Goal: Contribute content: Add original content to the website for others to see

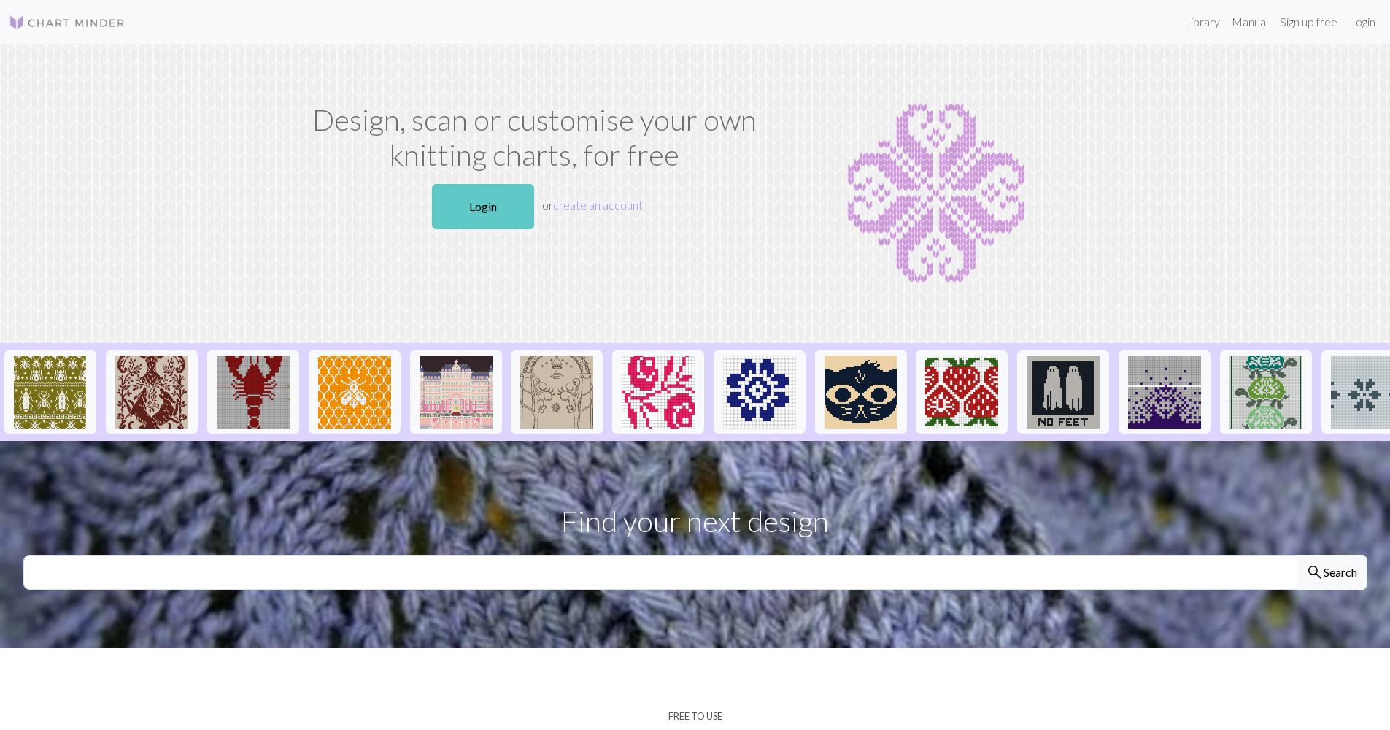
click at [512, 217] on link "Login" at bounding box center [483, 206] width 102 height 45
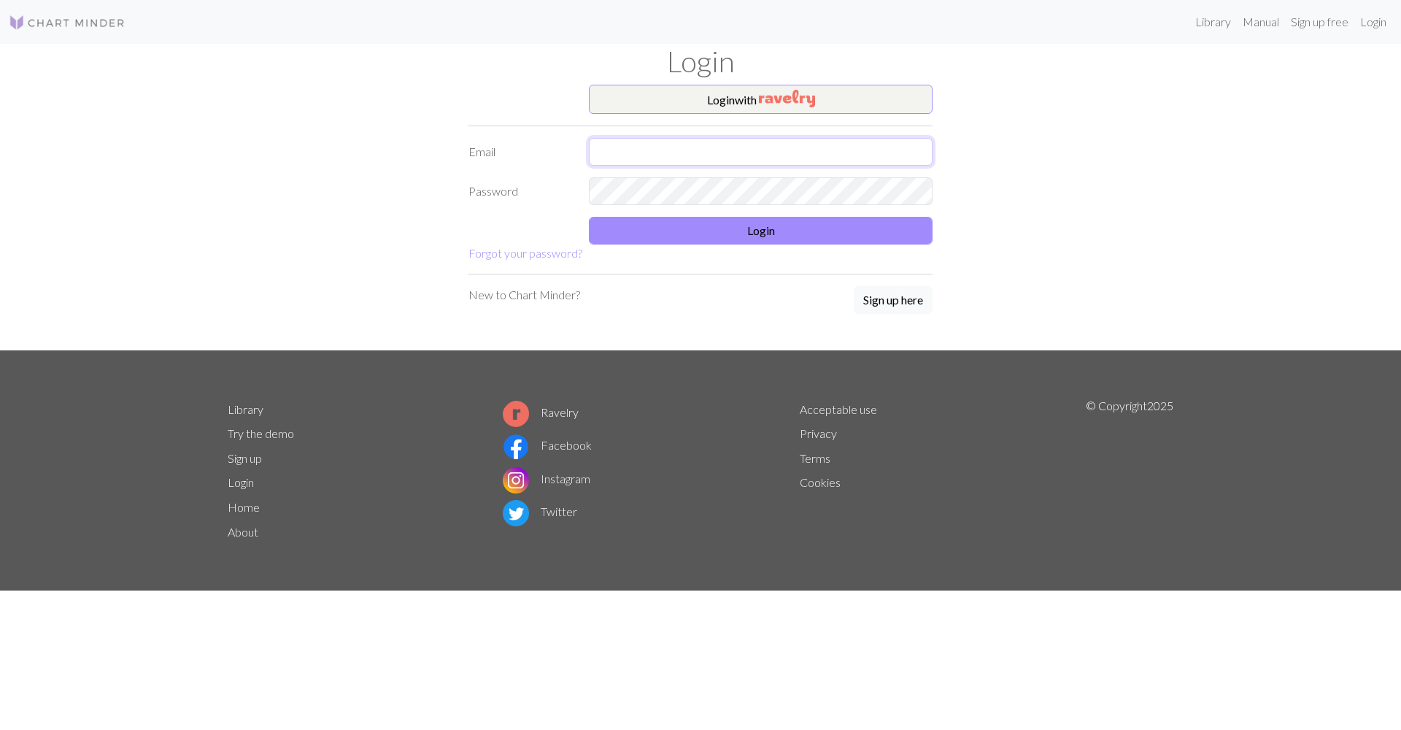
type input "[EMAIL_ADDRESS][DOMAIN_NAME]"
click at [681, 222] on button "Login" at bounding box center [761, 231] width 344 height 28
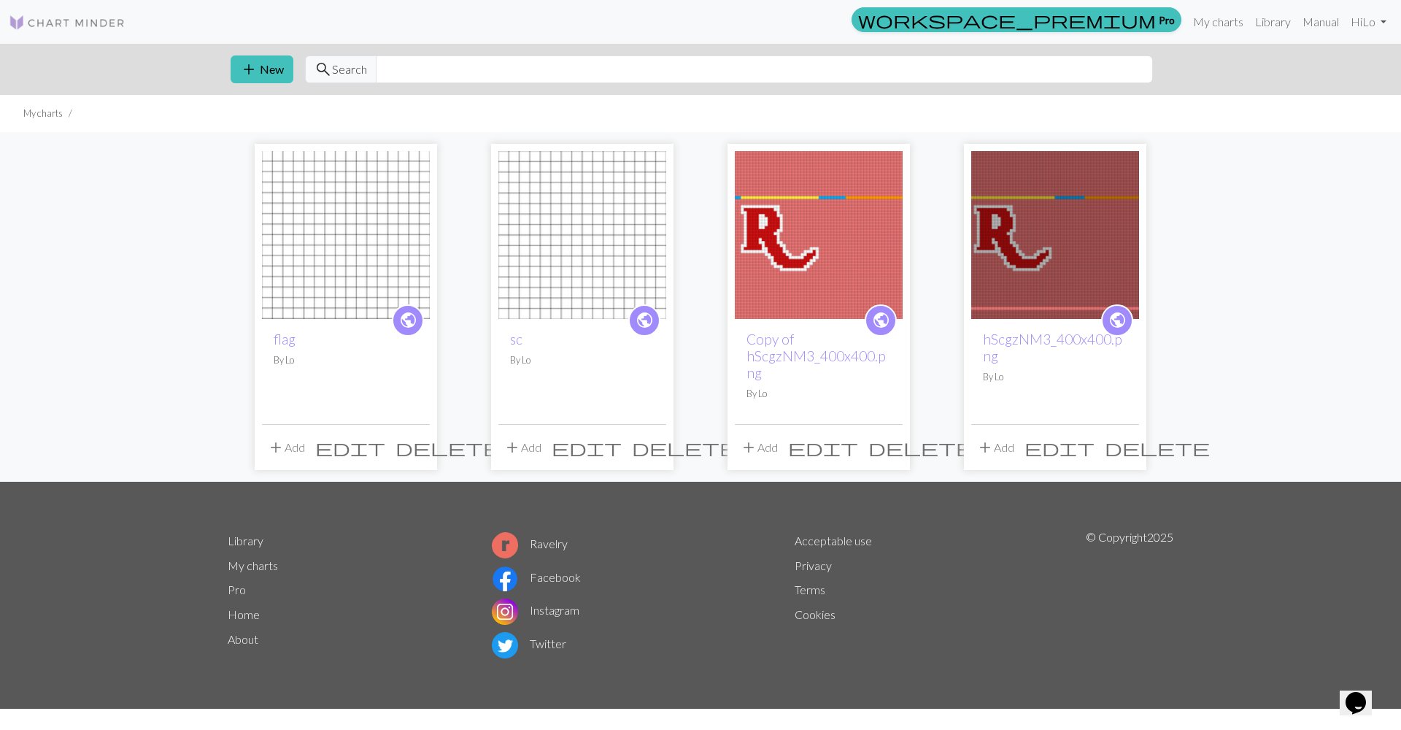
click at [417, 212] on img at bounding box center [346, 235] width 168 height 168
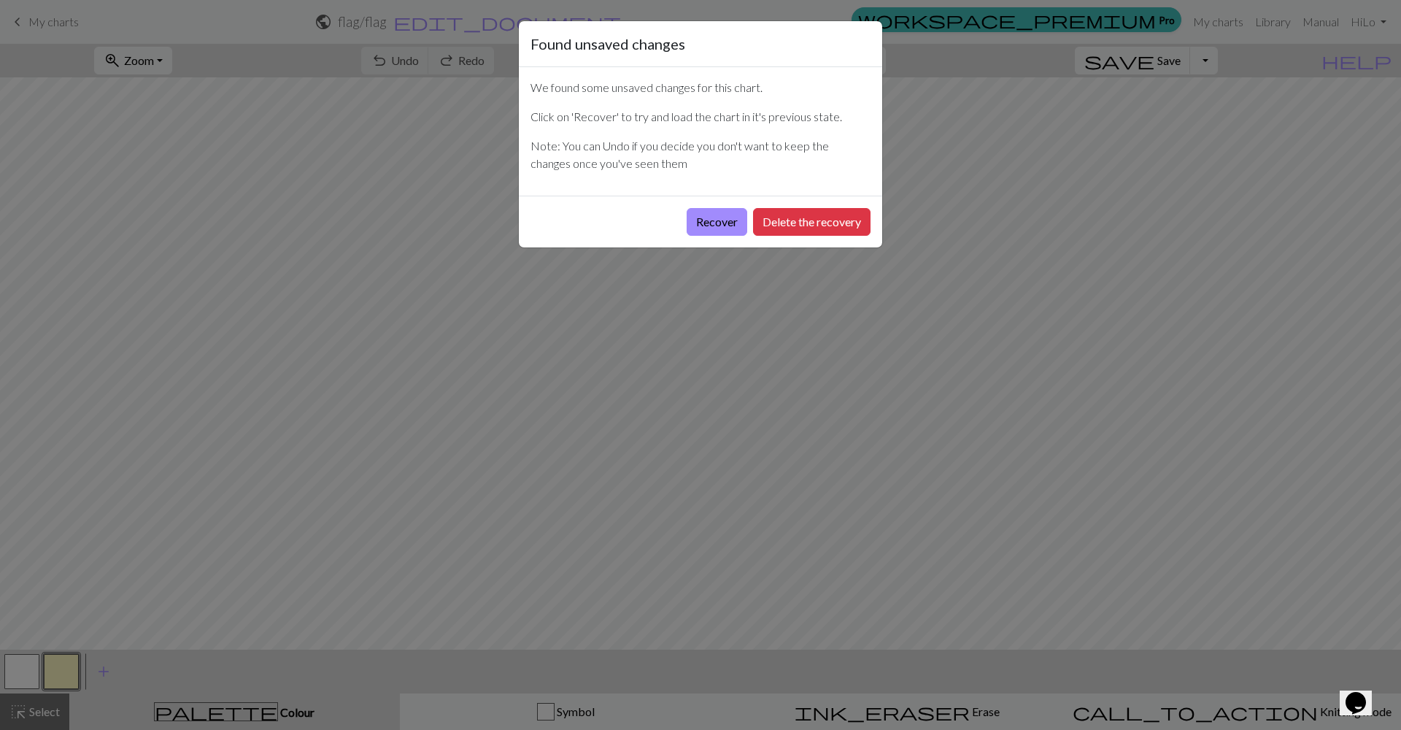
click at [681, 227] on div "Recover Delete the recovery" at bounding box center [701, 222] width 364 height 52
click at [688, 227] on button "Recover" at bounding box center [717, 222] width 61 height 28
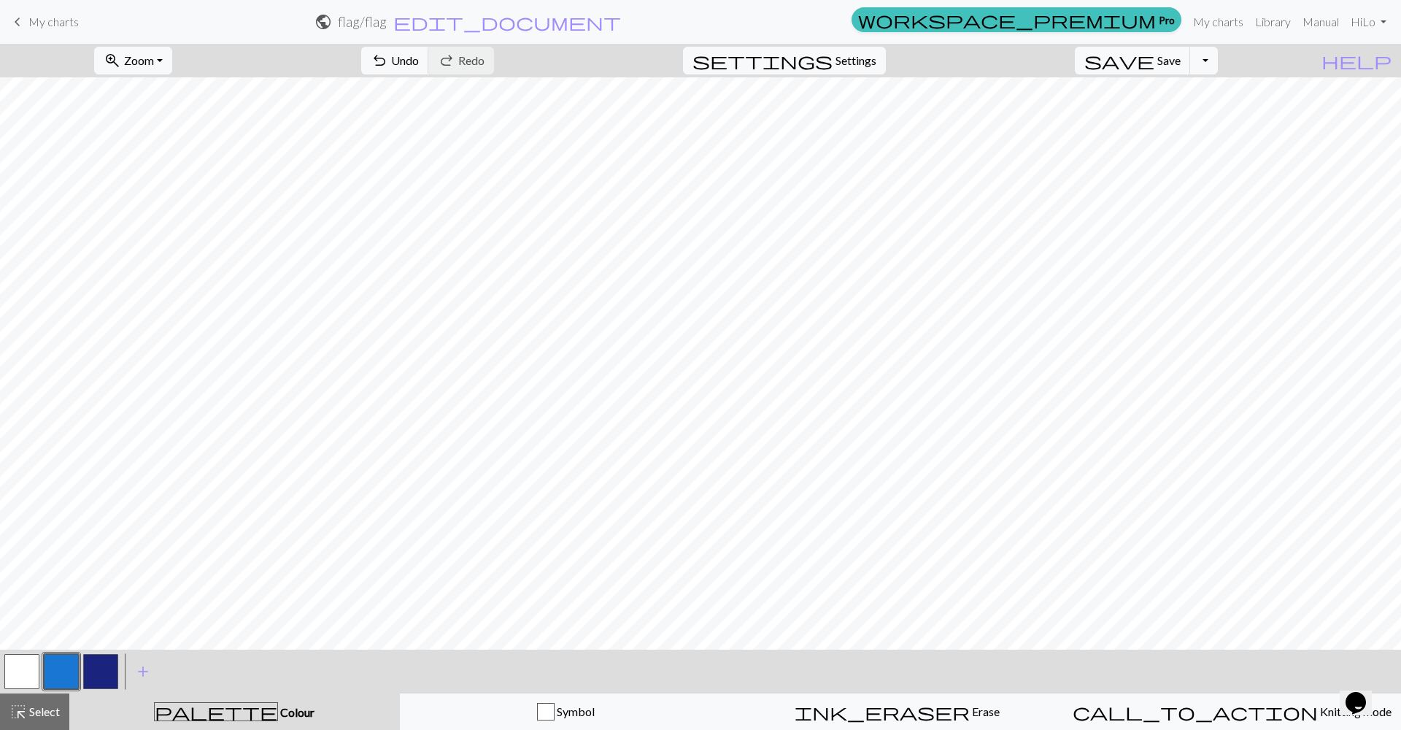
click at [61, 23] on span "My charts" at bounding box center [53, 22] width 50 height 14
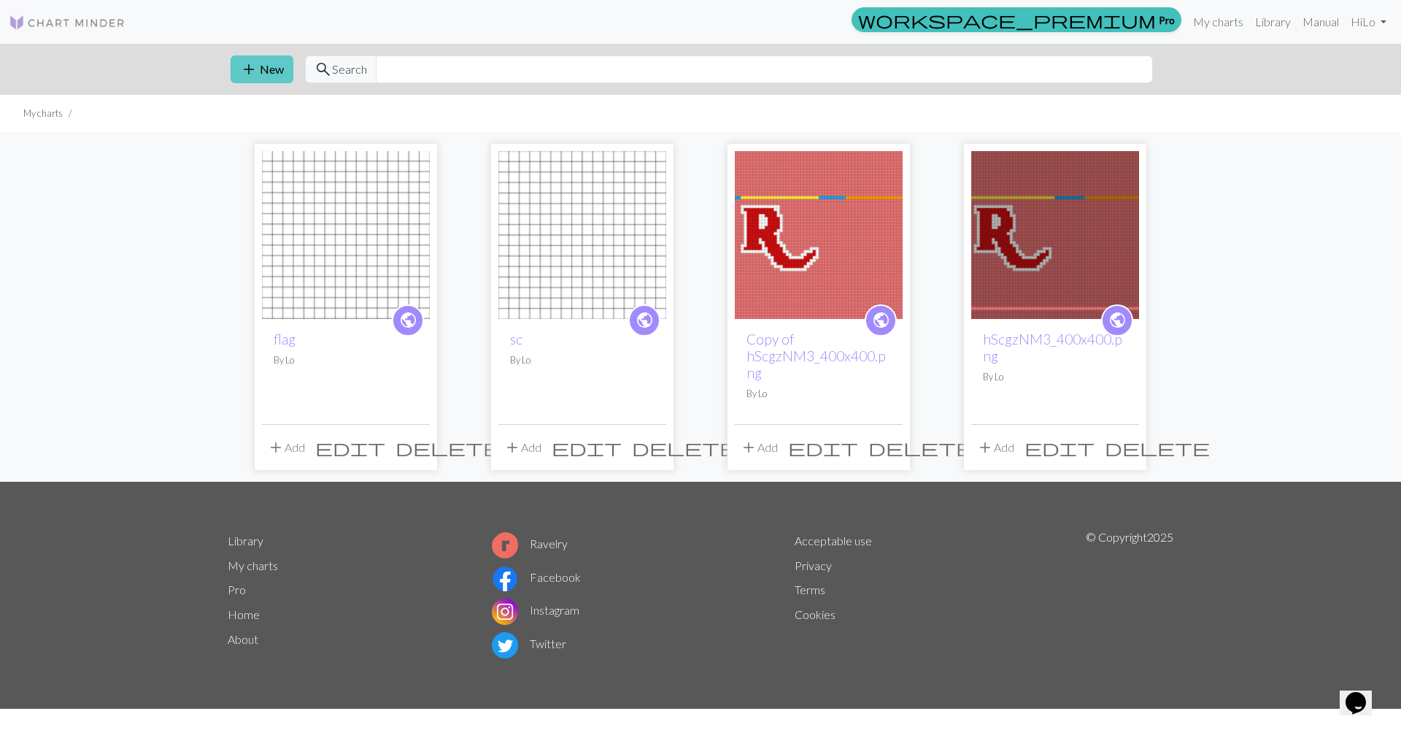
click at [272, 72] on button "add New" at bounding box center [262, 69] width 63 height 28
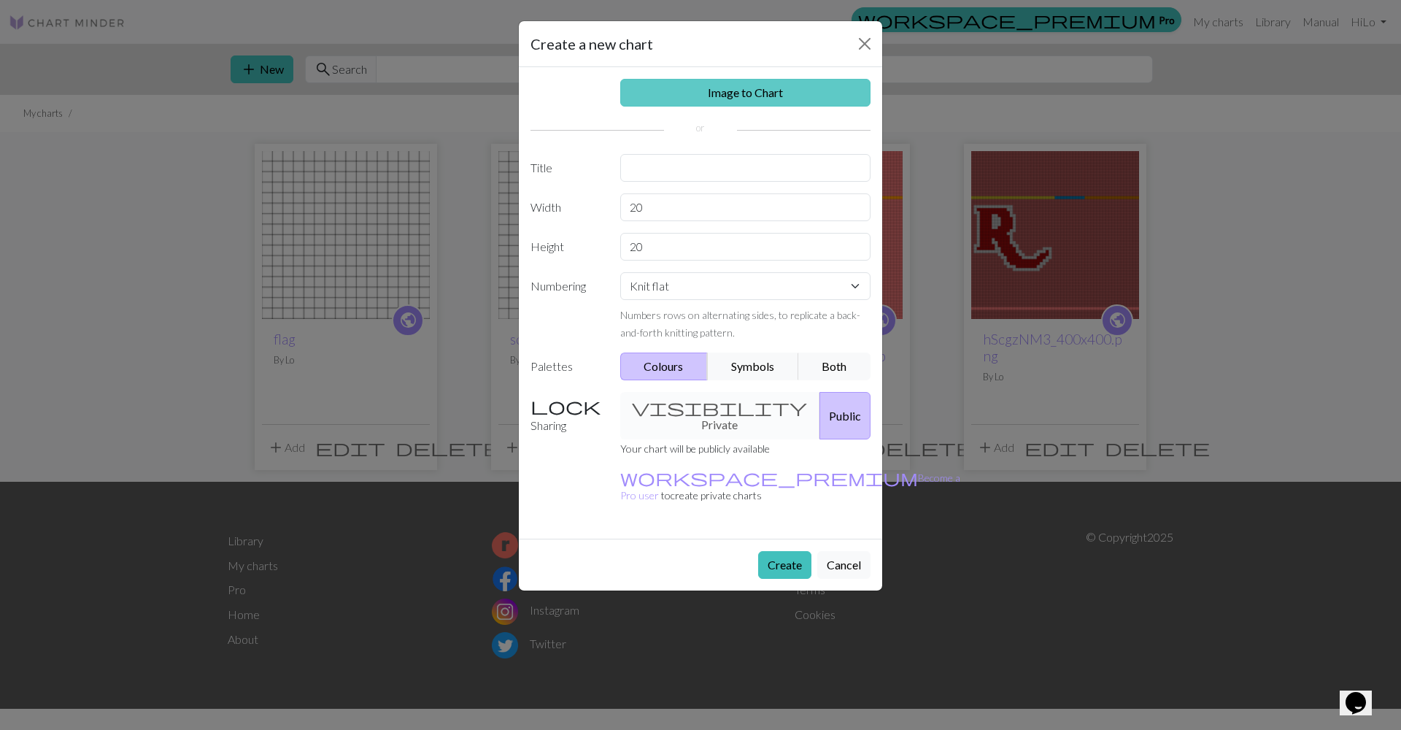
click at [697, 88] on link "Image to Chart" at bounding box center [745, 93] width 251 height 28
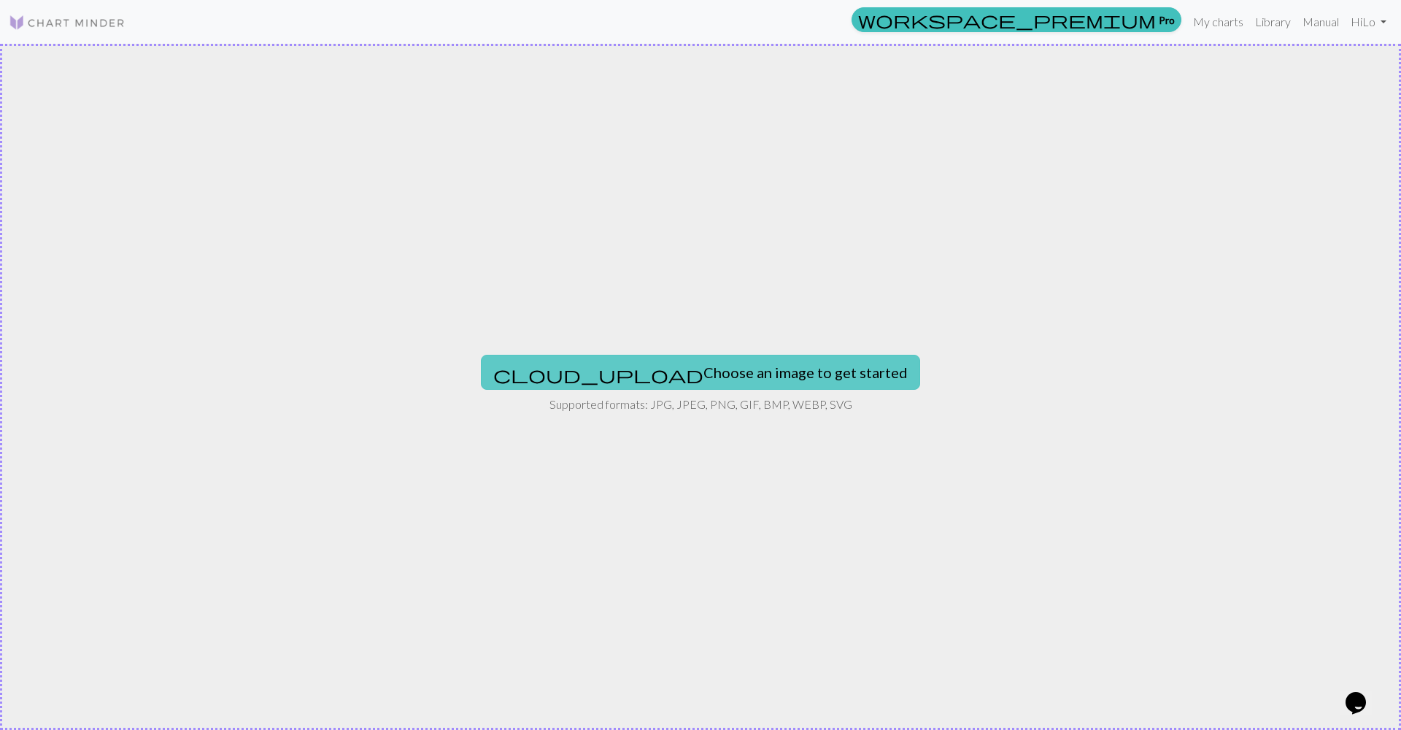
click at [680, 355] on button "cloud_upload Choose an image to get started" at bounding box center [700, 372] width 439 height 35
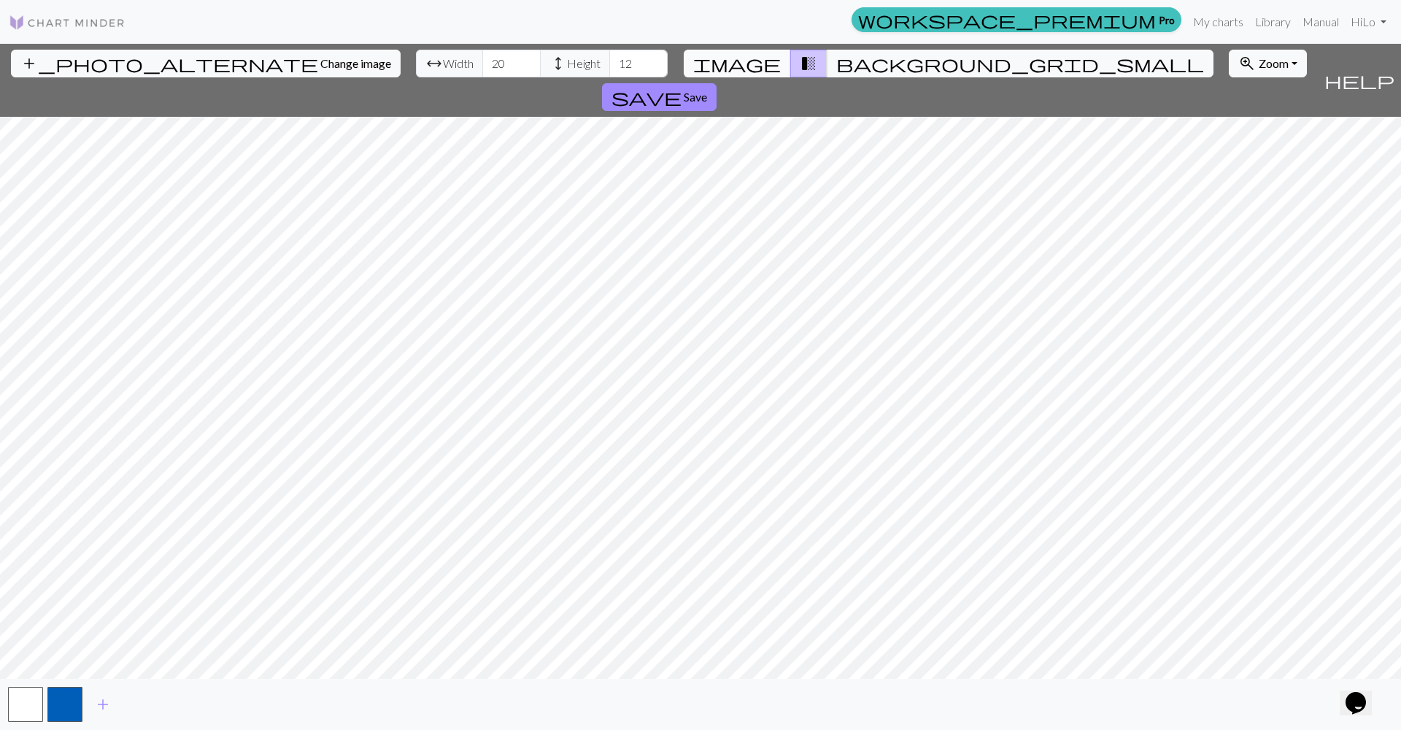
click at [774, 74] on button "image" at bounding box center [737, 64] width 107 height 28
click at [482, 69] on input "19" at bounding box center [511, 64] width 58 height 28
type input "18"
click at [482, 69] on input "18" at bounding box center [511, 64] width 58 height 28
click at [609, 69] on input "11" at bounding box center [638, 64] width 58 height 28
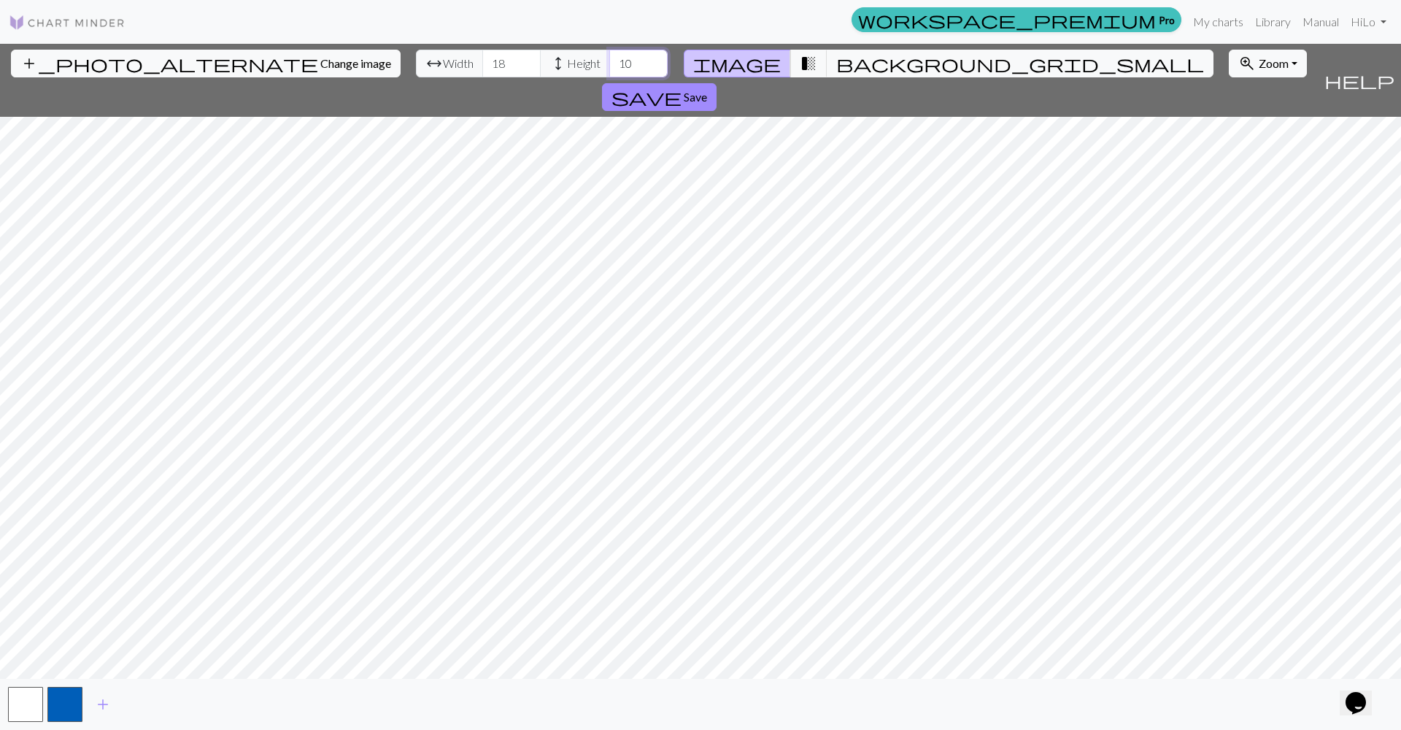
click at [609, 64] on input "10" at bounding box center [638, 64] width 58 height 28
click at [609, 62] on input "11" at bounding box center [638, 64] width 58 height 28
click at [609, 62] on input "12" at bounding box center [638, 64] width 58 height 28
type input "13"
click at [609, 62] on input "13" at bounding box center [638, 64] width 58 height 28
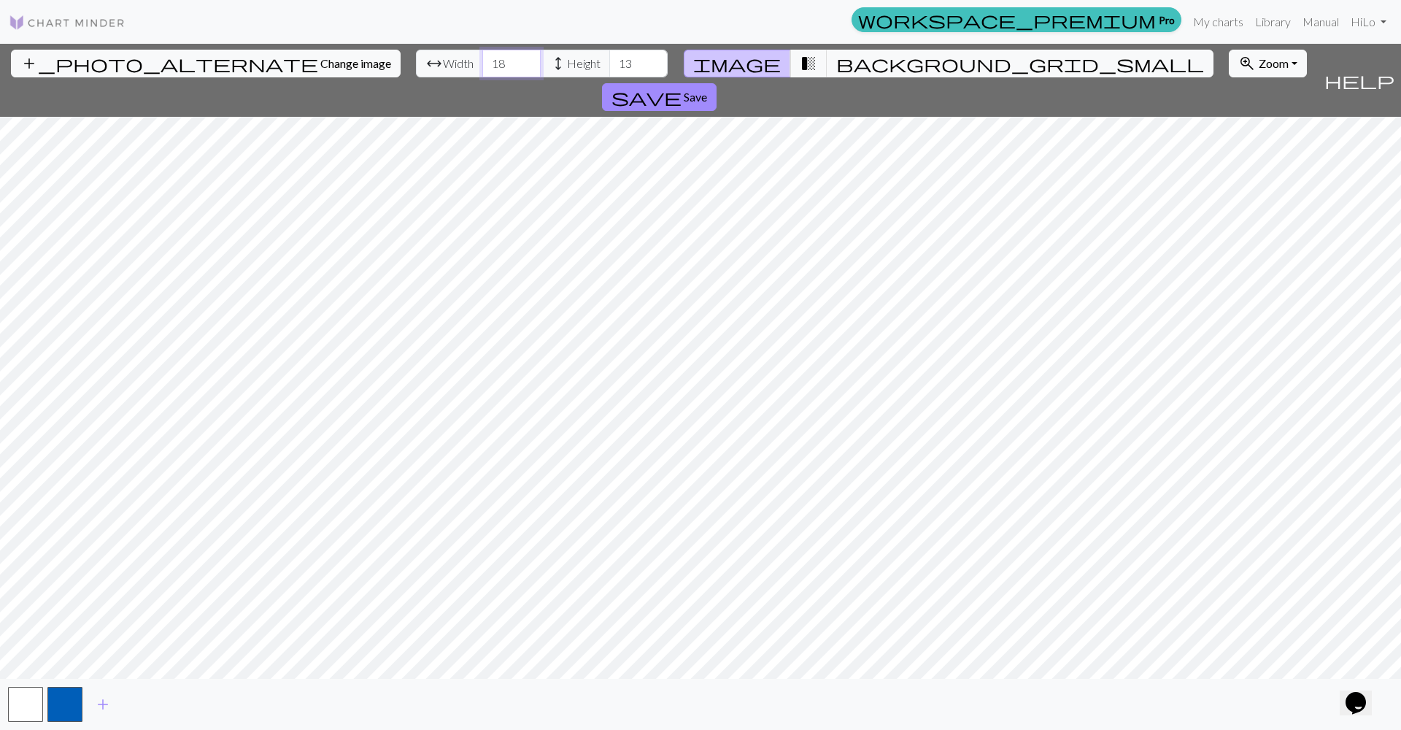
click at [482, 63] on input "18" at bounding box center [511, 64] width 58 height 28
type input "1"
type input "17"
drag, startPoint x: 569, startPoint y: 58, endPoint x: 542, endPoint y: 55, distance: 27.1
click at [609, 55] on input "13" at bounding box center [638, 64] width 58 height 28
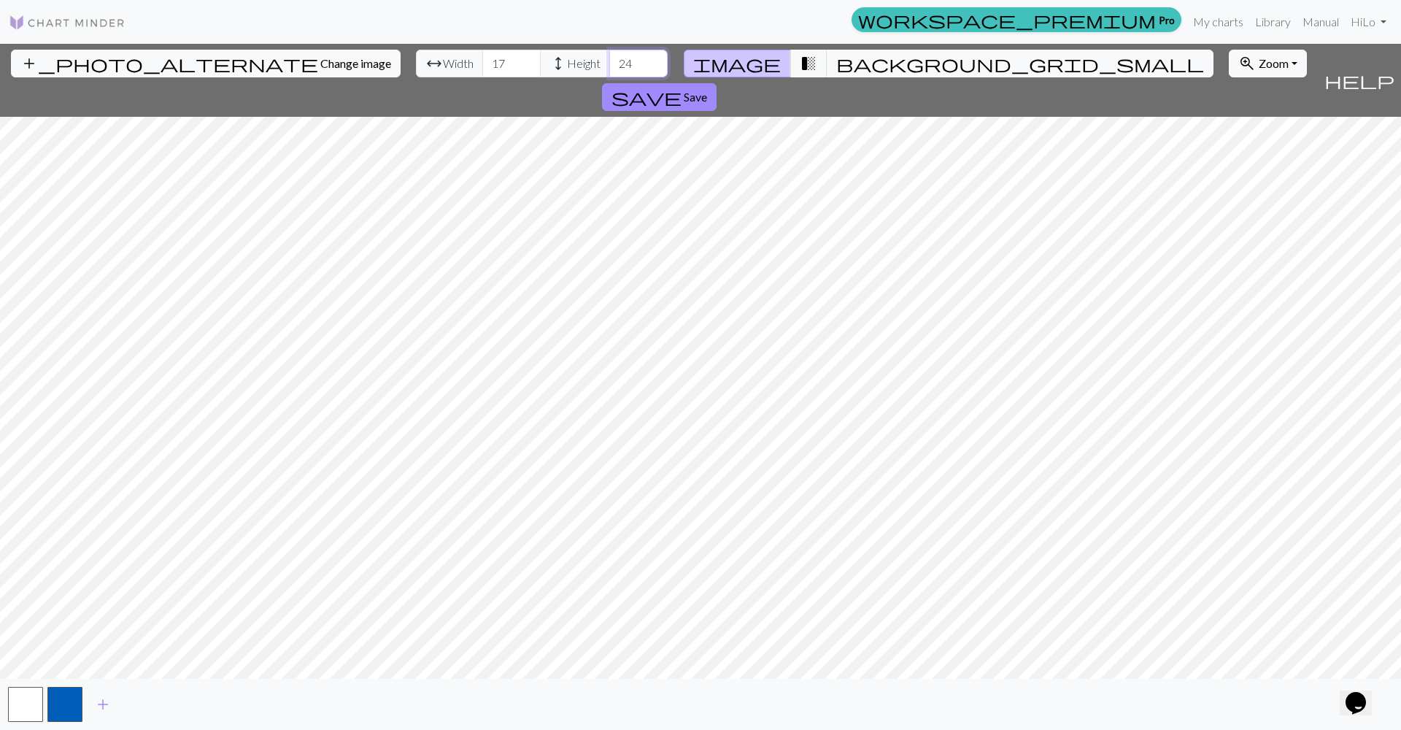
type input "24"
click at [804, 69] on span "transition_fade" at bounding box center [809, 63] width 18 height 20
click at [836, 70] on span "background_grid_small" at bounding box center [1020, 63] width 368 height 20
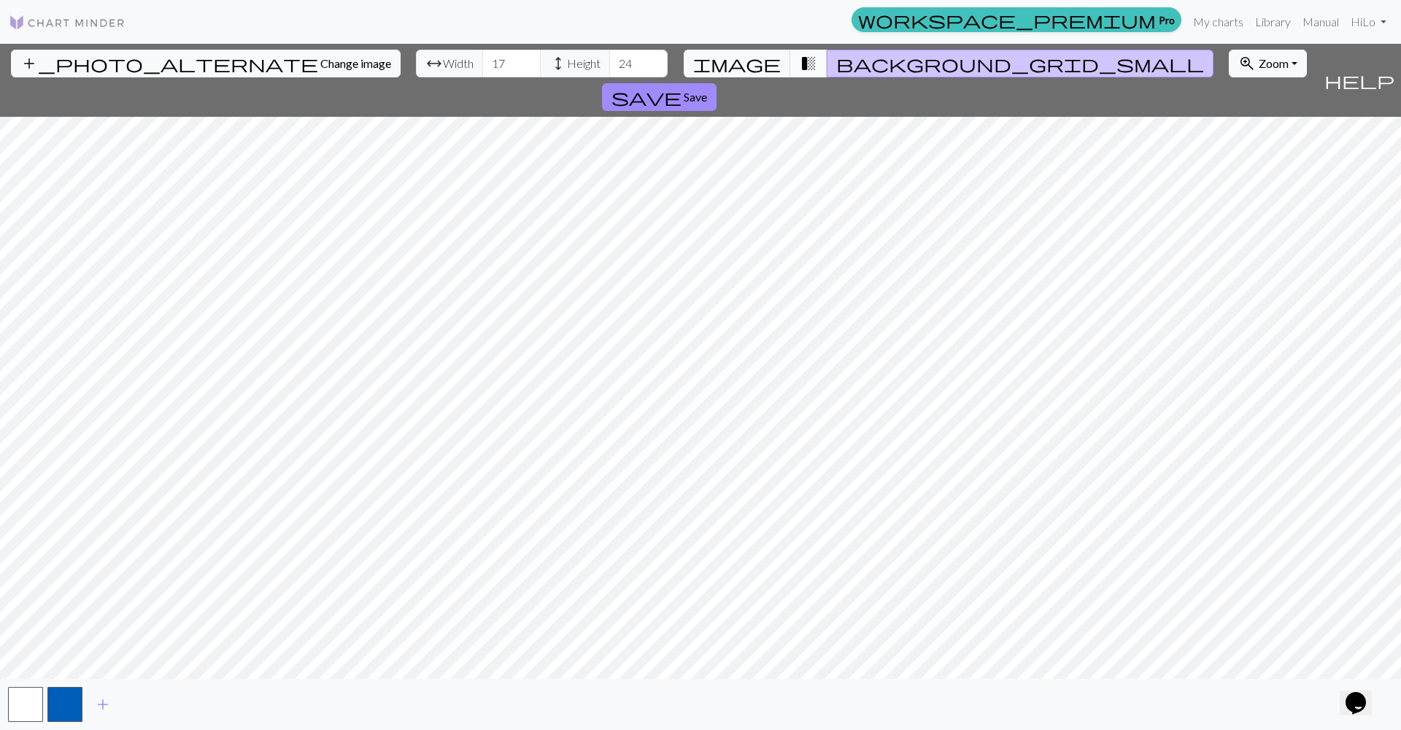
click at [812, 58] on button "transition_fade" at bounding box center [809, 64] width 37 height 28
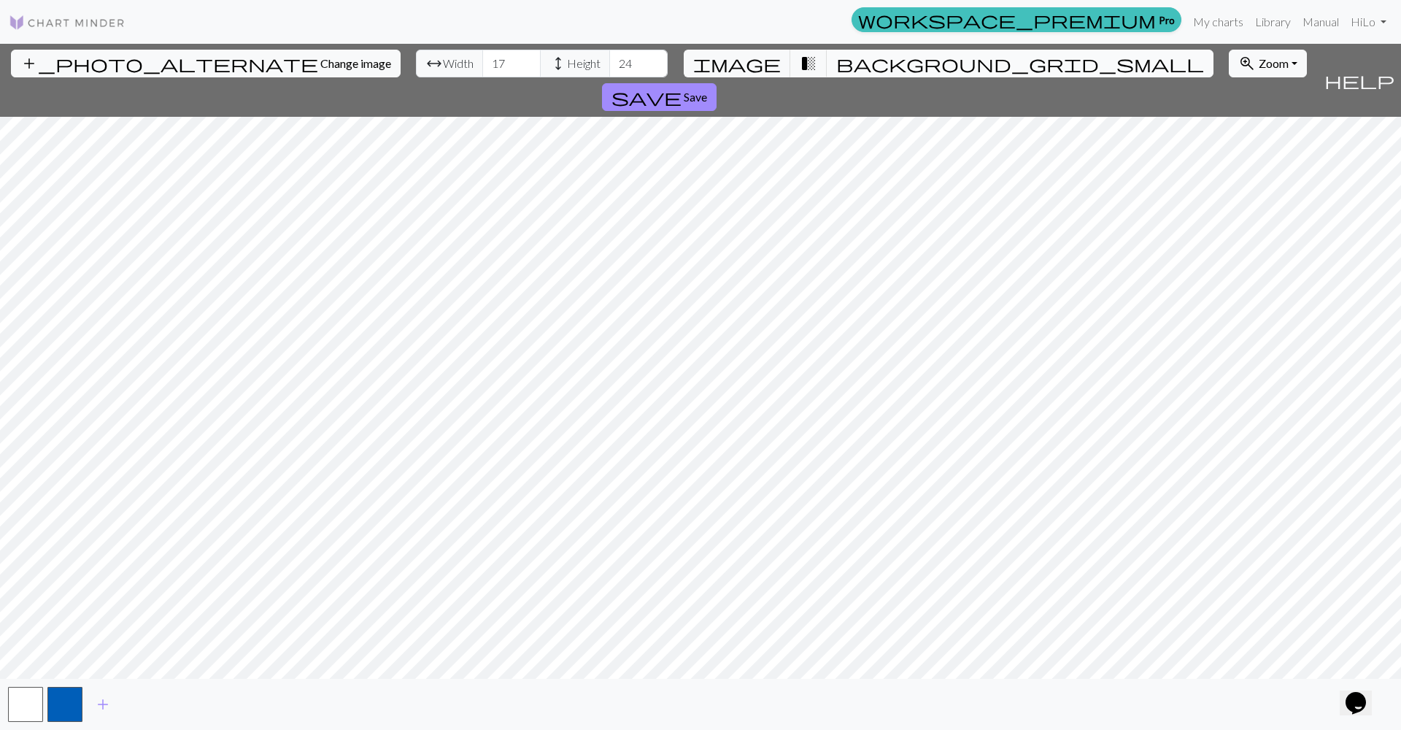
click at [836, 58] on span "background_grid_small" at bounding box center [1020, 63] width 368 height 20
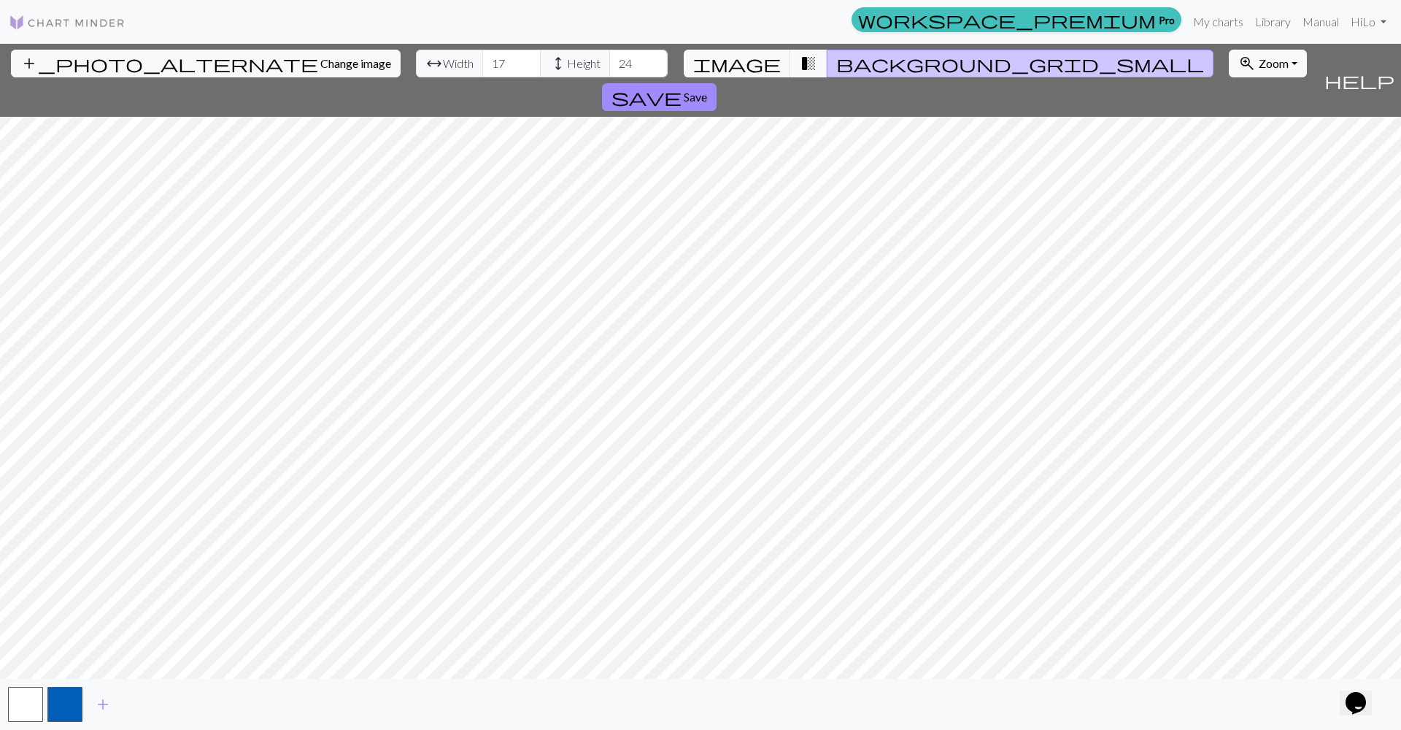
click at [791, 64] on button "transition_fade" at bounding box center [809, 64] width 37 height 28
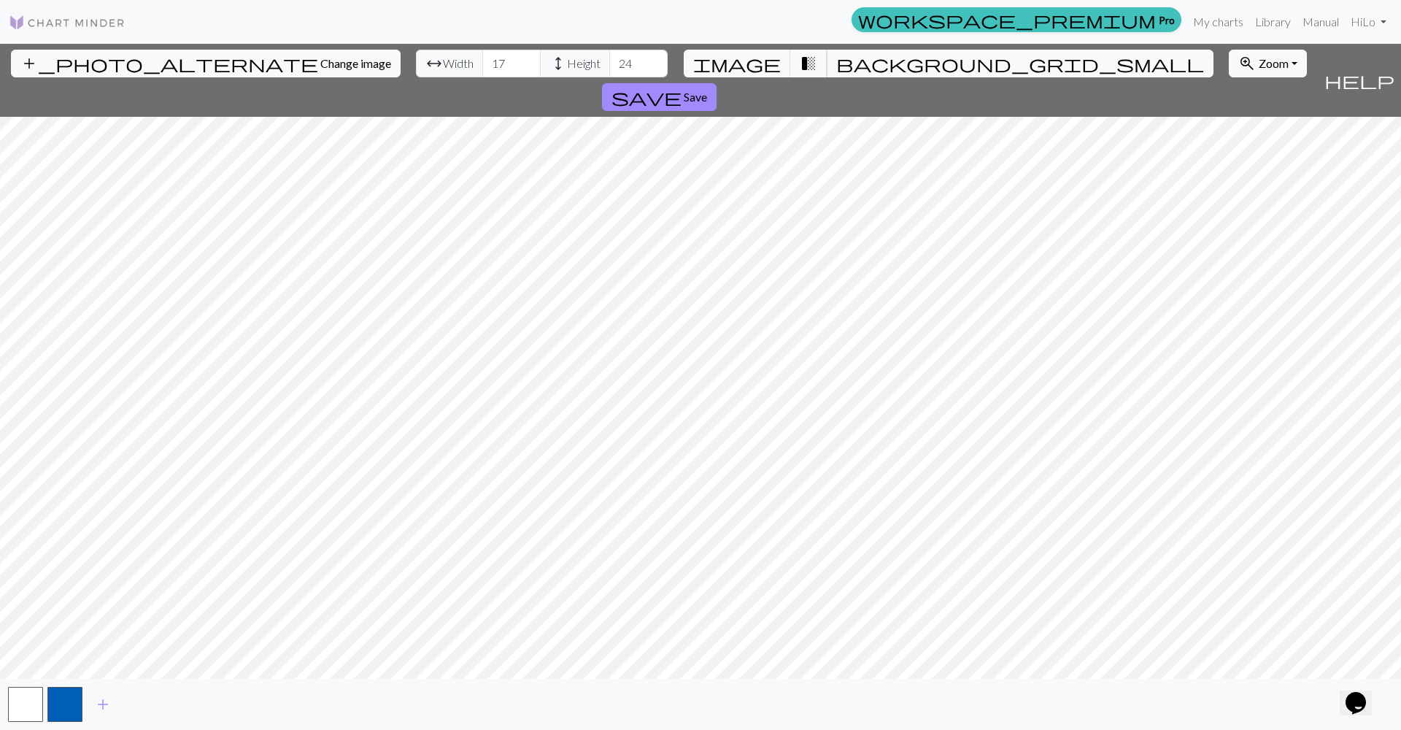
click at [800, 58] on span "transition_fade" at bounding box center [809, 63] width 18 height 20
click at [827, 58] on button "background_grid_small" at bounding box center [1020, 64] width 387 height 28
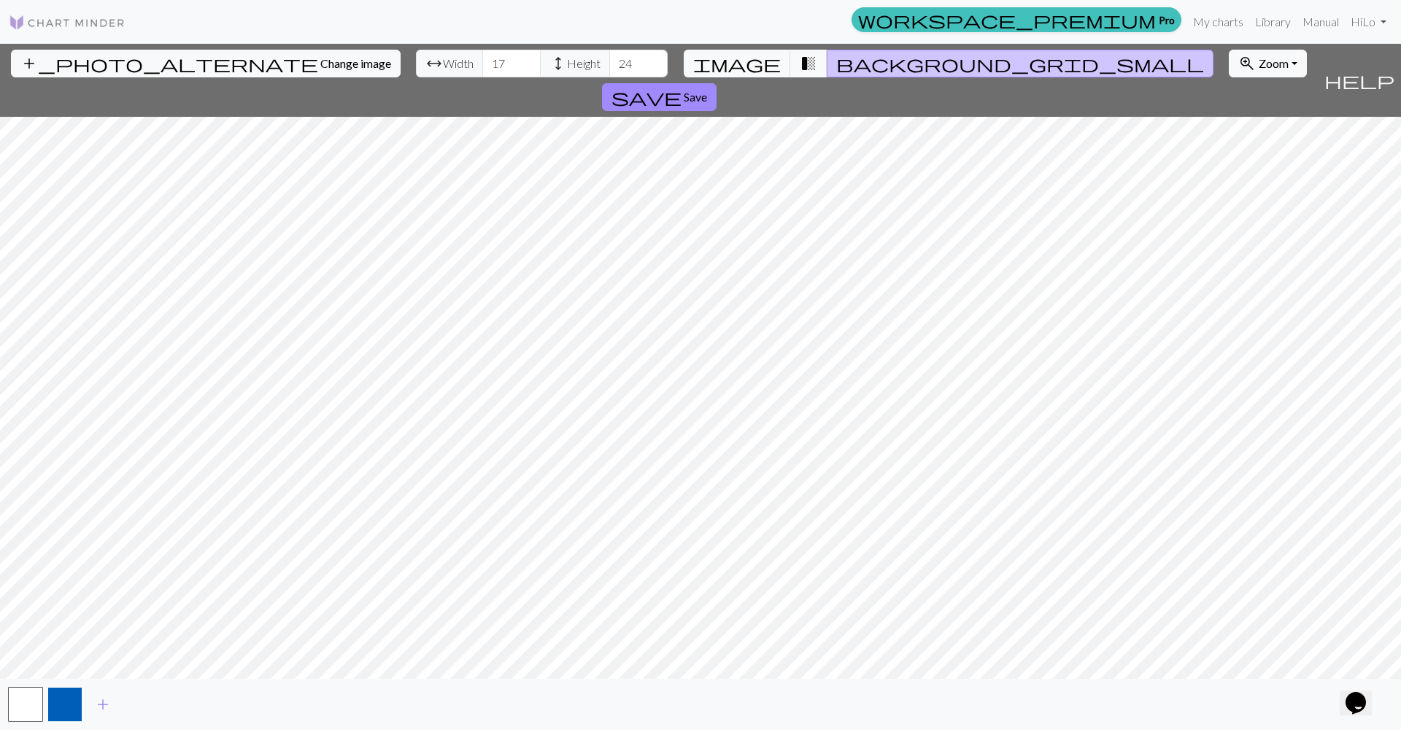
click at [74, 692] on button "button" at bounding box center [64, 704] width 35 height 35
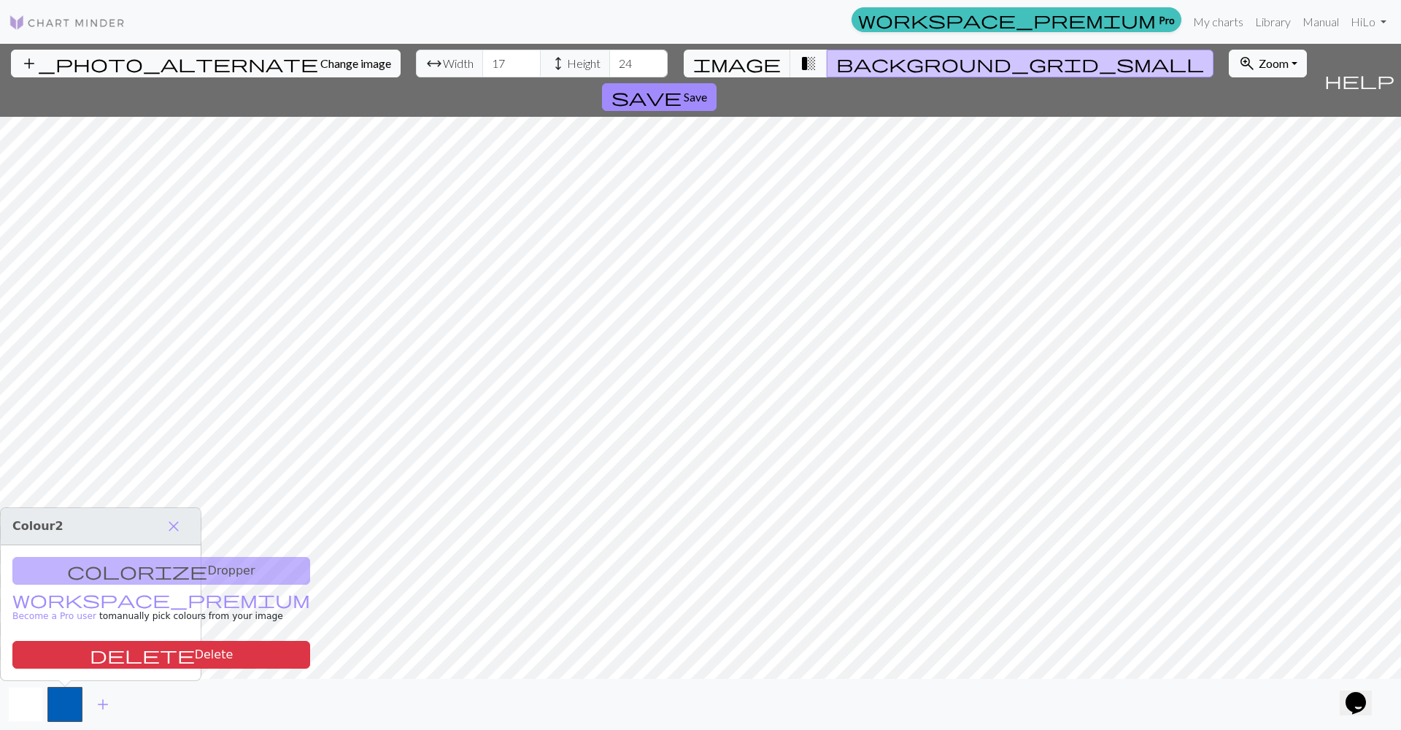
click at [16, 703] on button "button" at bounding box center [25, 704] width 35 height 35
click at [156, 572] on div "colorize Dropper workspace_premium Become a Pro user to manually pick colours f…" at bounding box center [101, 612] width 200 height 135
click at [682, 87] on span "save" at bounding box center [647, 97] width 70 height 20
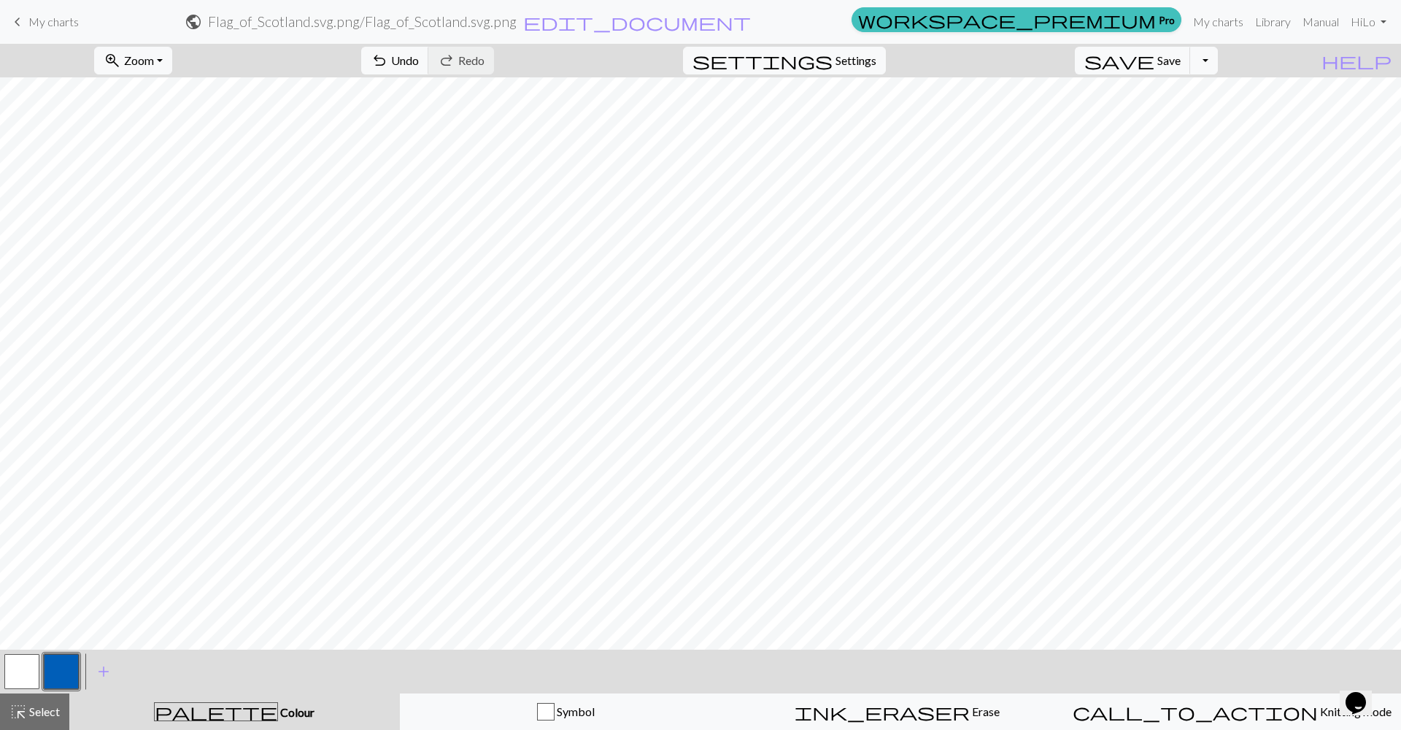
click at [42, 657] on div at bounding box center [61, 671] width 39 height 39
click at [38, 659] on button "button" at bounding box center [21, 671] width 35 height 35
click at [122, 666] on div "add Add a colour" at bounding box center [103, 672] width 41 height 44
click at [112, 666] on span "add" at bounding box center [104, 671] width 18 height 20
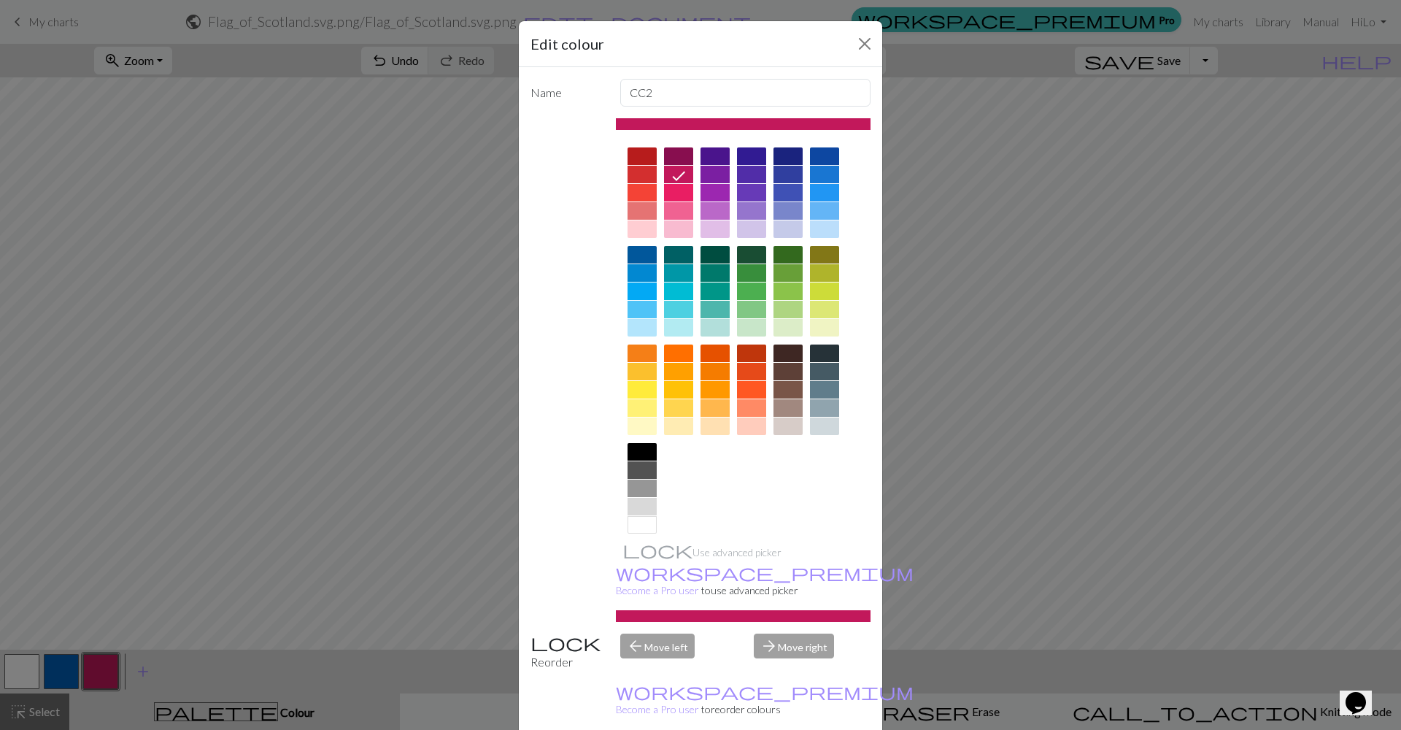
click at [788, 160] on div at bounding box center [788, 156] width 29 height 18
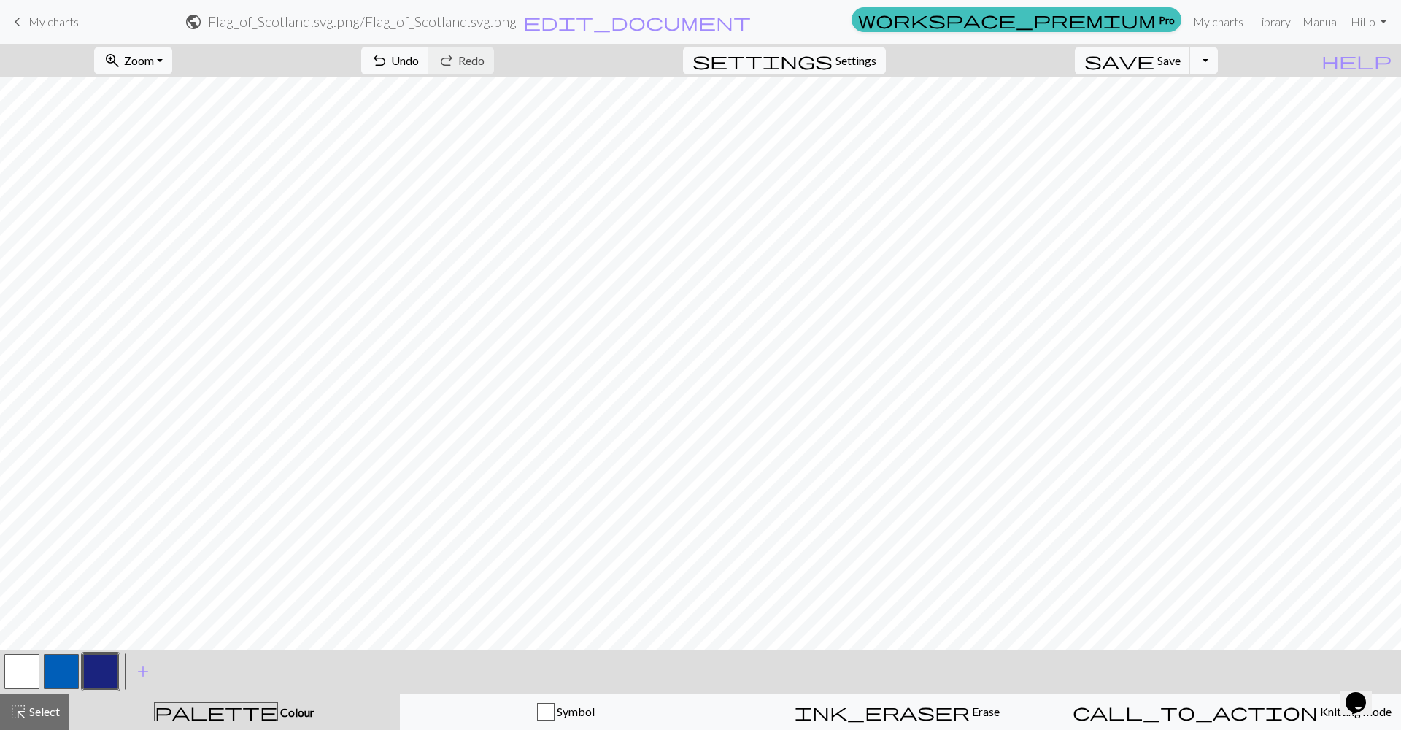
click at [51, 673] on button "button" at bounding box center [61, 671] width 35 height 35
click at [62, 660] on button "button" at bounding box center [61, 671] width 35 height 35
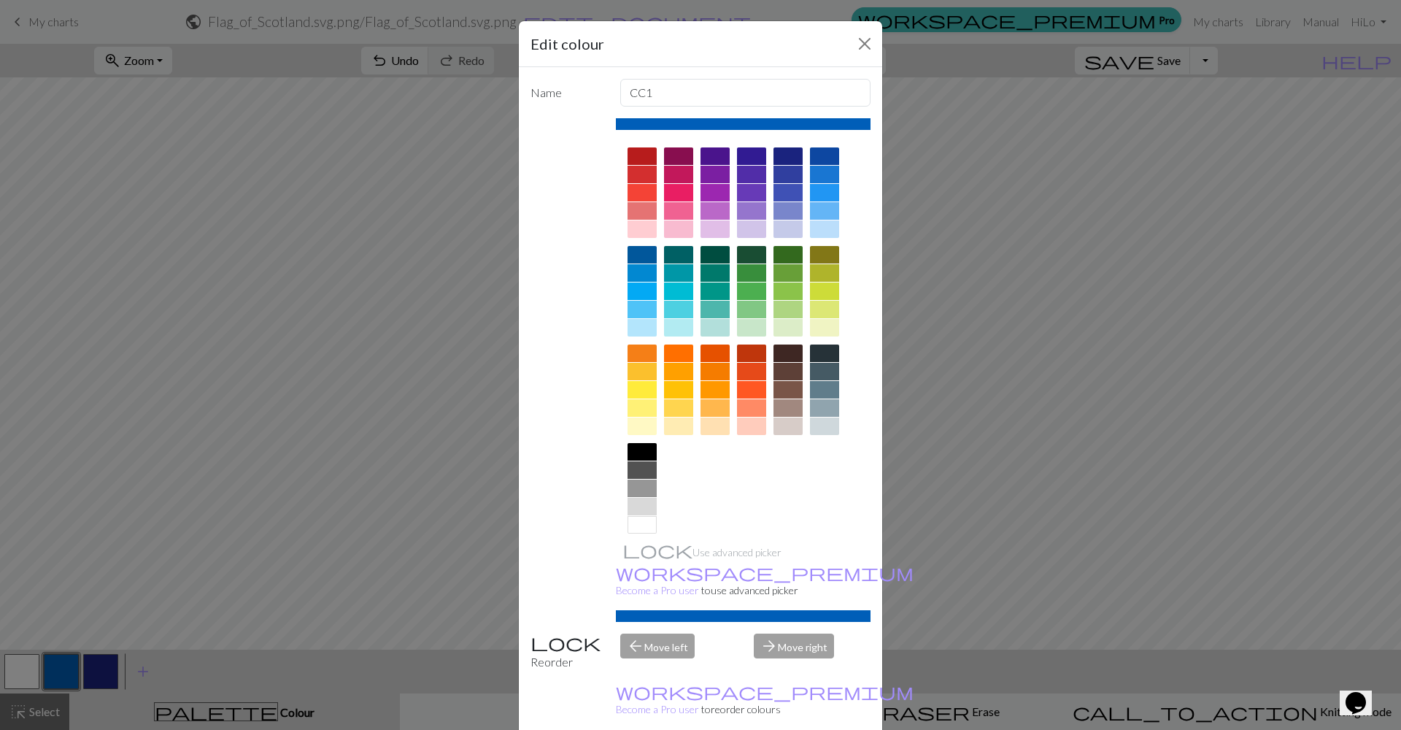
click at [465, 429] on div "Edit colour Name CC1 Use advanced picker workspace_premium Become a Pro user to…" at bounding box center [700, 365] width 1401 height 730
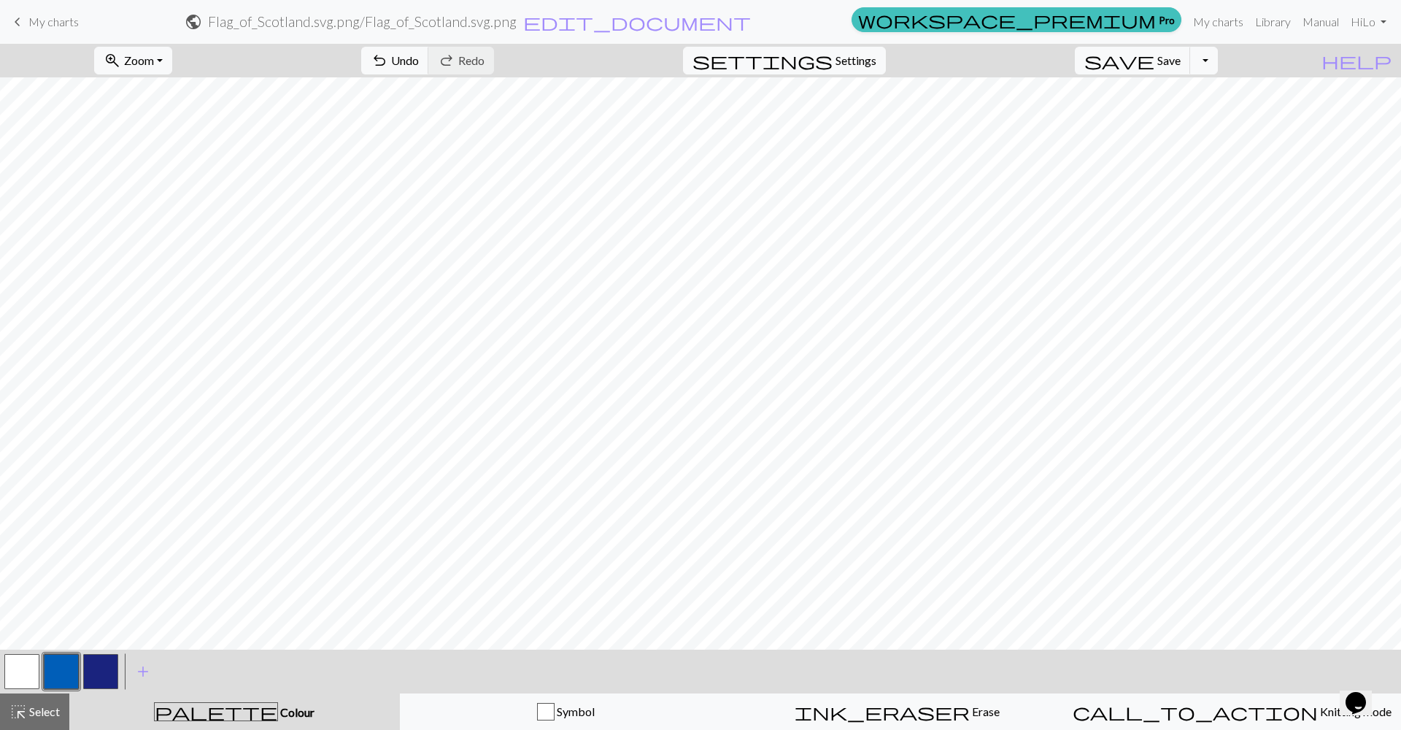
click at [0, 677] on div "< > add Add a colour" at bounding box center [700, 672] width 1401 height 44
drag, startPoint x: 7, startPoint y: 676, endPoint x: 40, endPoint y: 664, distance: 34.9
click at [7, 676] on button "button" at bounding box center [21, 671] width 35 height 35
click at [61, 667] on button "button" at bounding box center [61, 671] width 35 height 35
click at [33, 663] on button "button" at bounding box center [21, 671] width 35 height 35
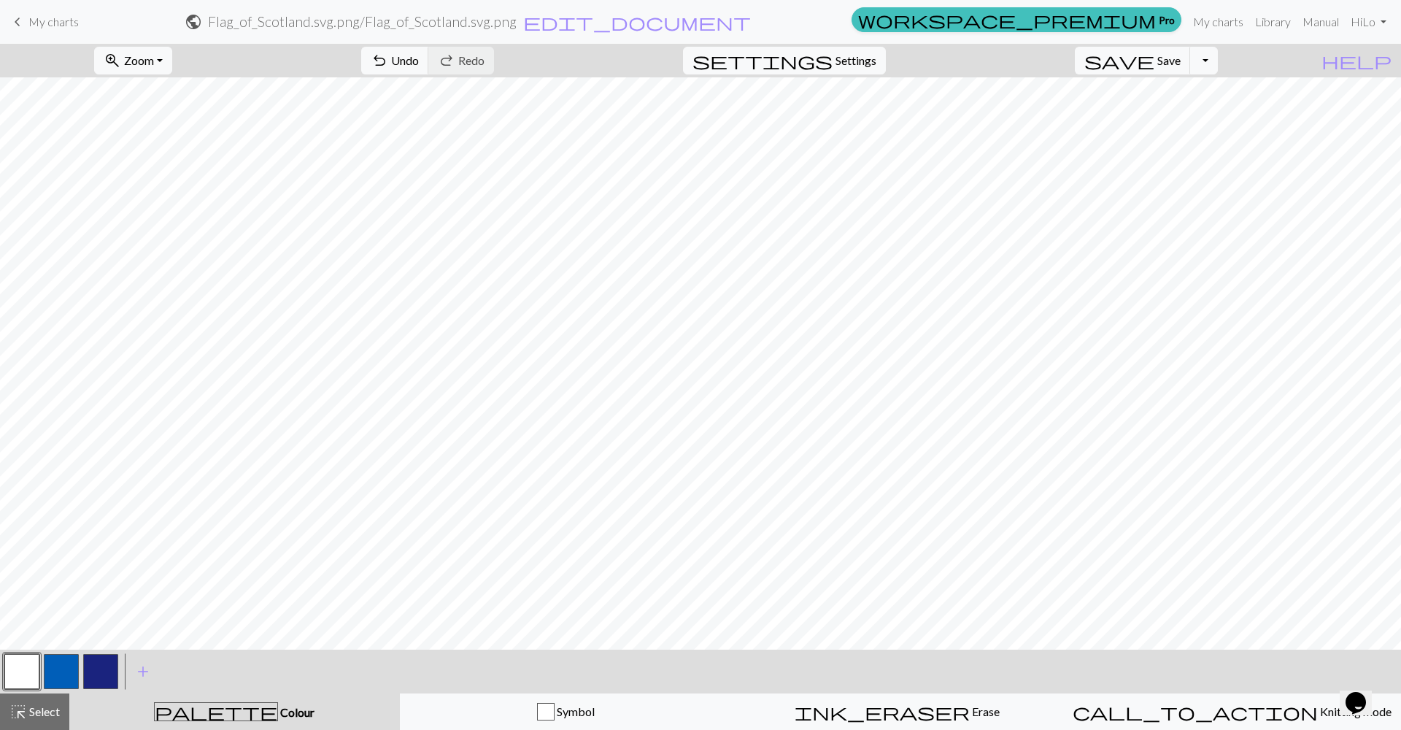
click at [64, 668] on button "button" at bounding box center [61, 671] width 35 height 35
click at [855, 57] on span "Settings" at bounding box center [856, 61] width 41 height 18
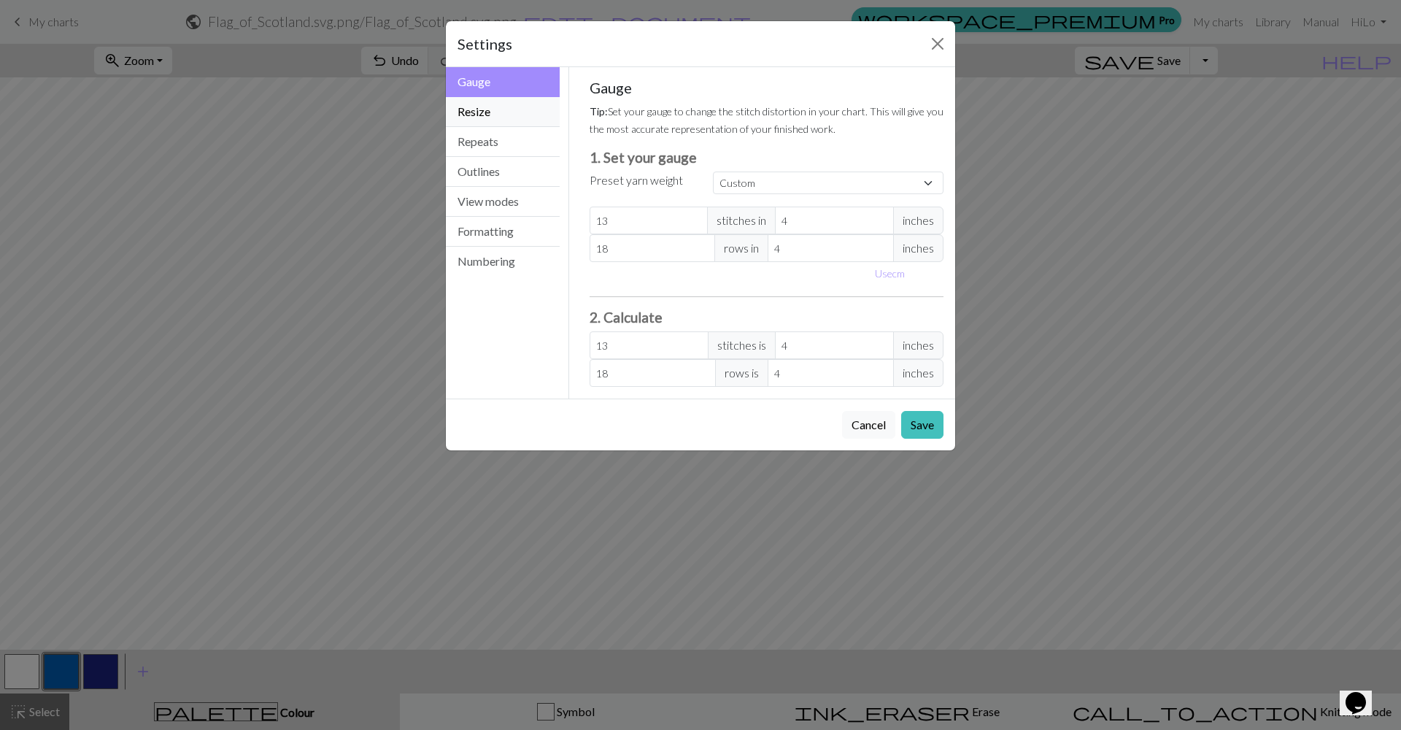
click at [481, 110] on button "Resize" at bounding box center [503, 112] width 114 height 30
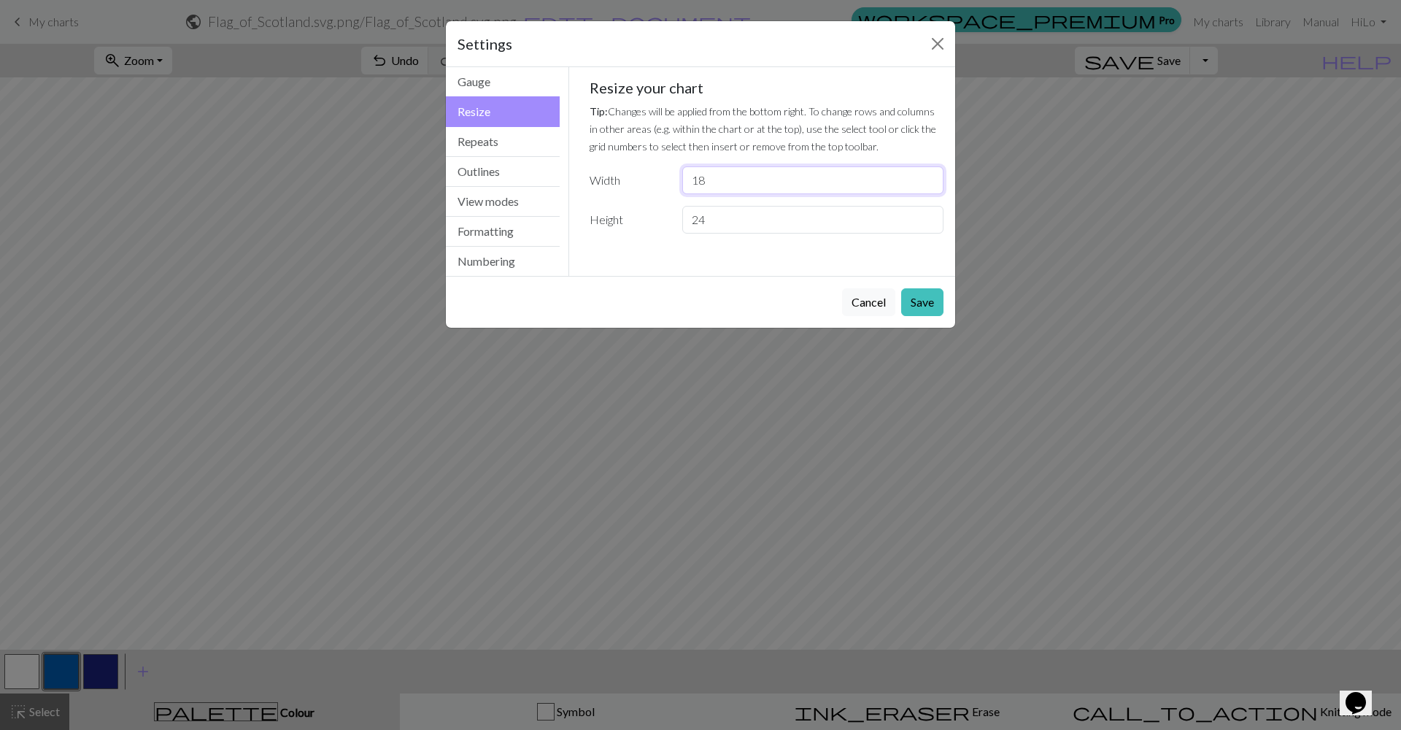
click at [929, 177] on input "18" at bounding box center [812, 180] width 261 height 28
type input "19"
click at [929, 177] on input "19" at bounding box center [812, 180] width 261 height 28
click at [936, 310] on button "Save" at bounding box center [922, 302] width 42 height 28
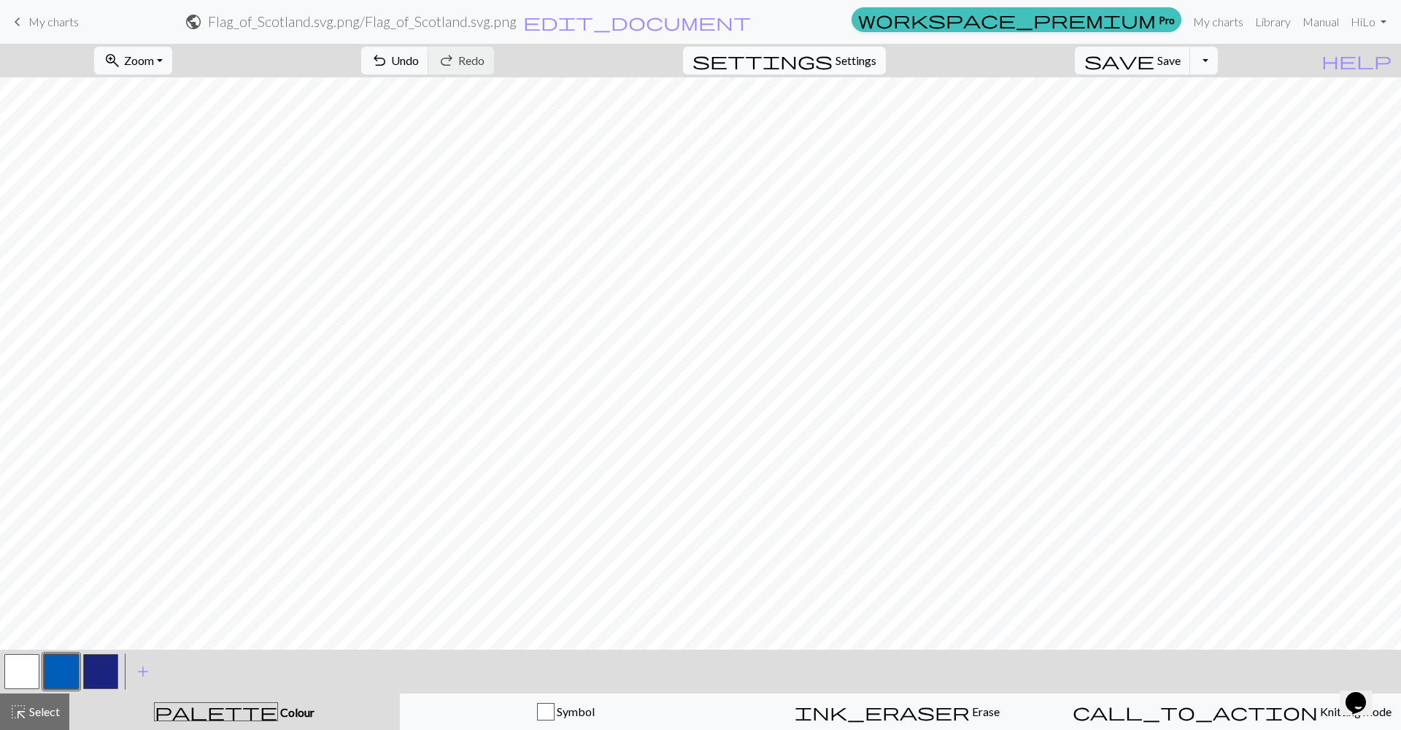
click at [833, 58] on span "settings" at bounding box center [763, 60] width 140 height 20
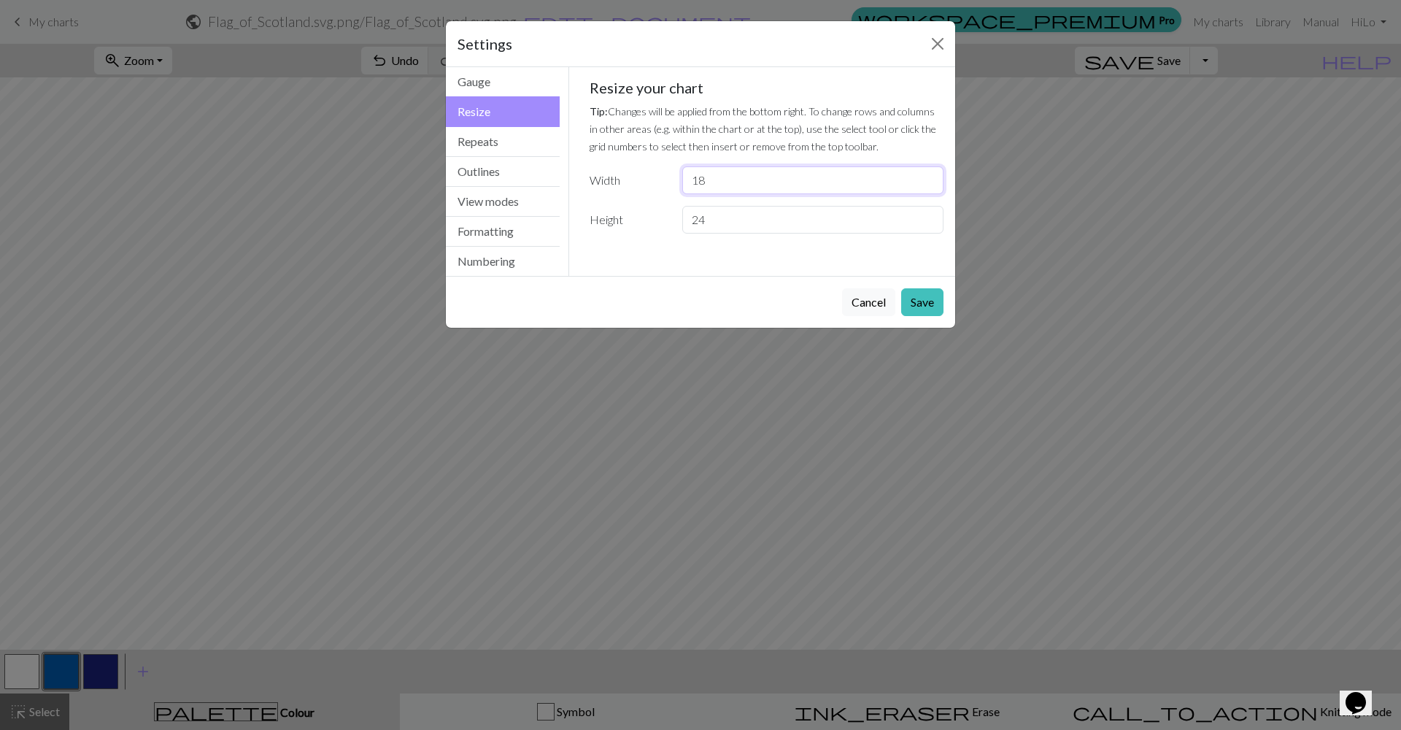
click at [933, 184] on input "18" at bounding box center [812, 180] width 261 height 28
type input "17"
click at [932, 184] on input "17" at bounding box center [812, 180] width 261 height 28
click at [932, 310] on button "Save" at bounding box center [922, 302] width 42 height 28
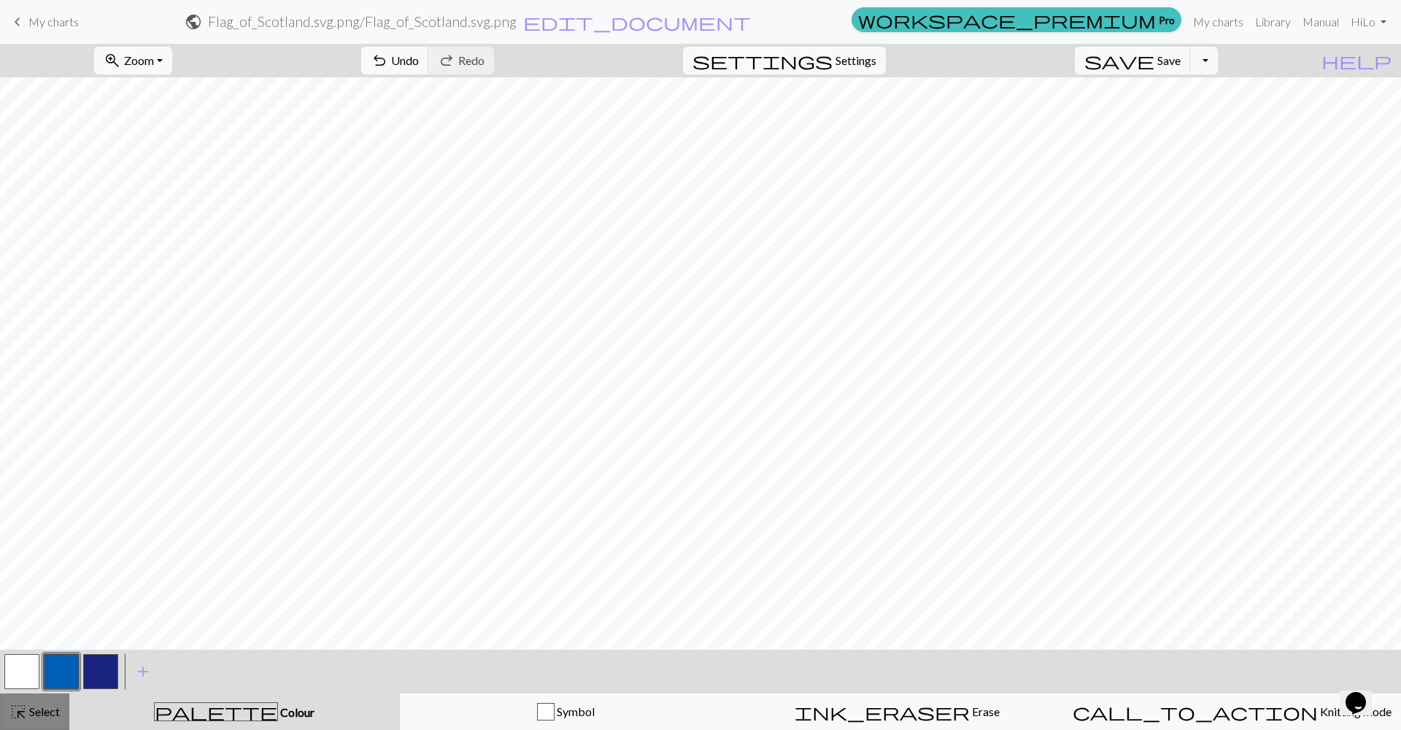
click at [58, 696] on button "highlight_alt Select Select" at bounding box center [34, 711] width 69 height 36
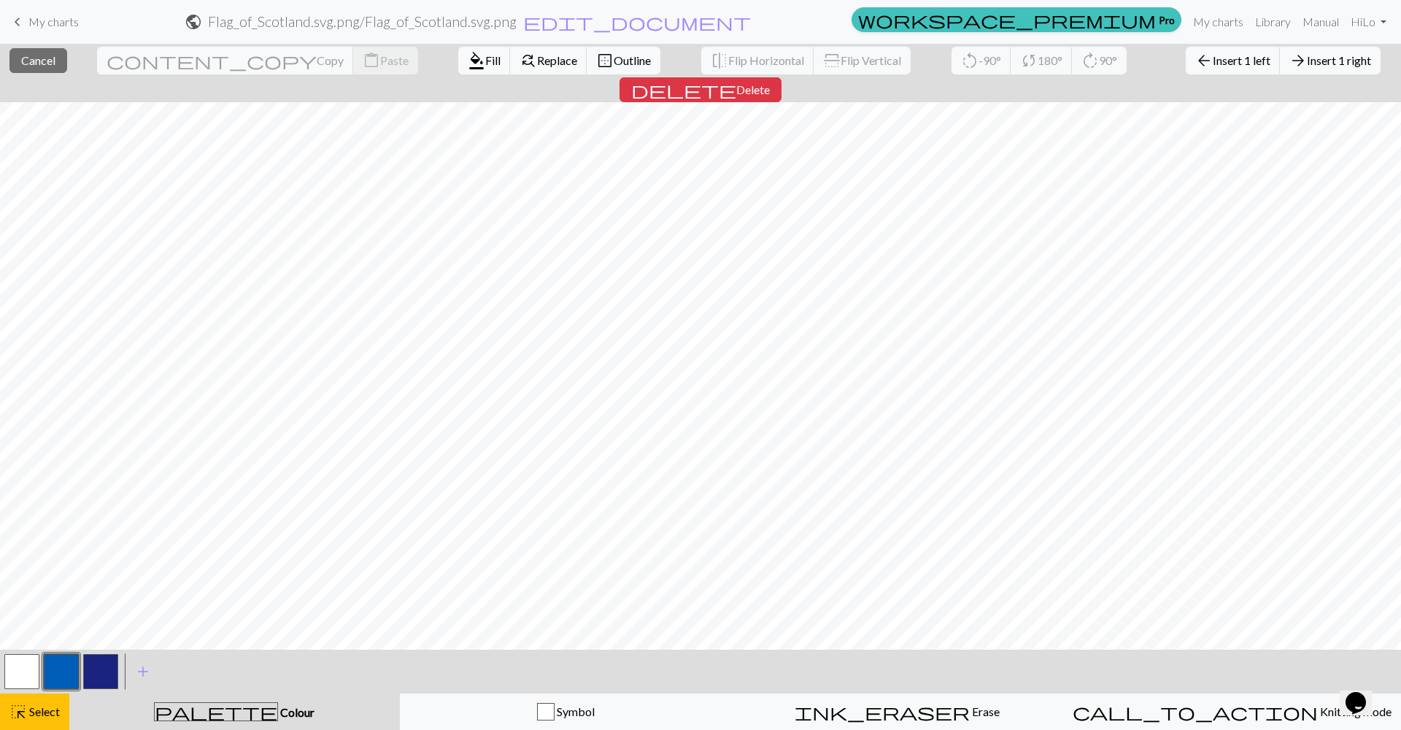
click at [1246, 74] on div "arrow_back Insert 1 left arrow_forward Insert 1 right" at bounding box center [1283, 61] width 217 height 34
click at [1280, 67] on button "arrow_forward Insert 1 right" at bounding box center [1330, 61] width 101 height 28
click at [1213, 54] on span "Insert 1 left" at bounding box center [1242, 60] width 58 height 14
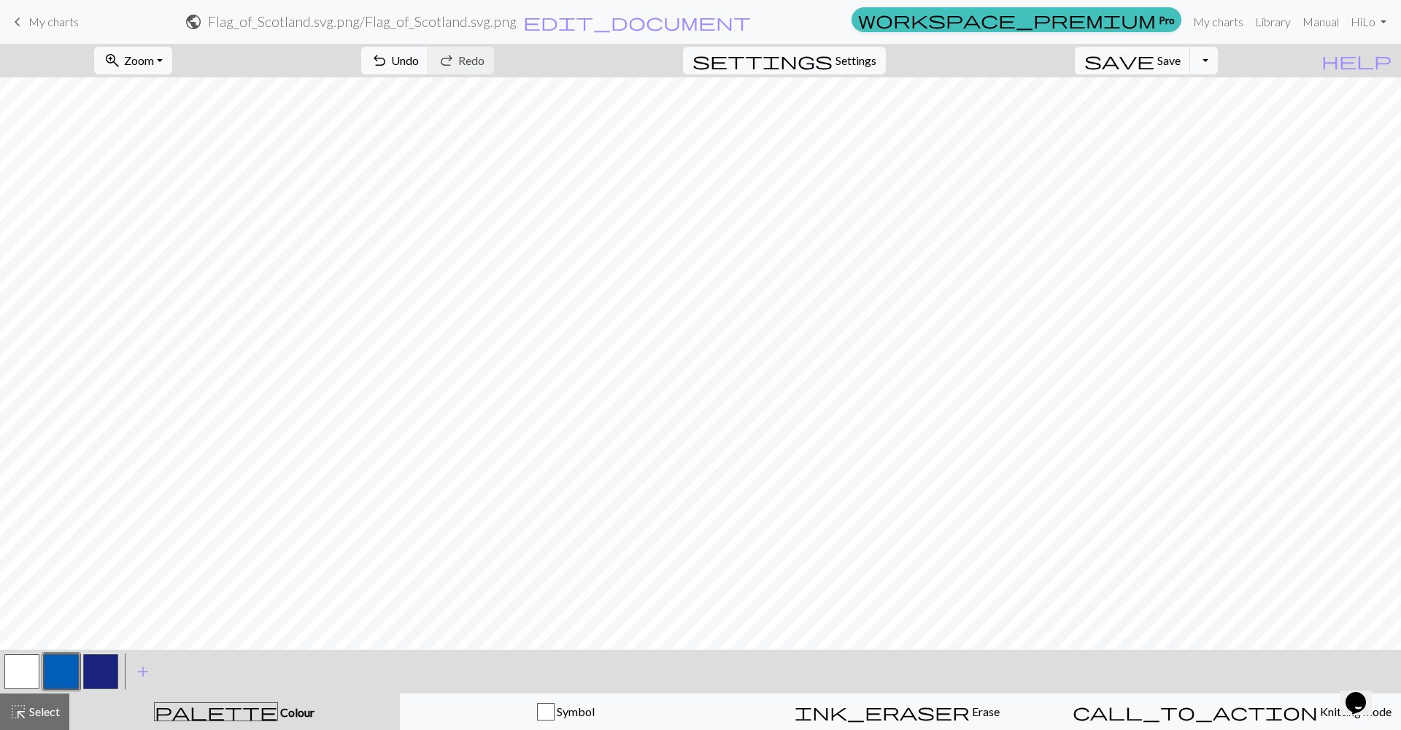
click at [105, 672] on button "button" at bounding box center [100, 671] width 35 height 35
click at [26, 716] on span "highlight_alt" at bounding box center [18, 711] width 18 height 20
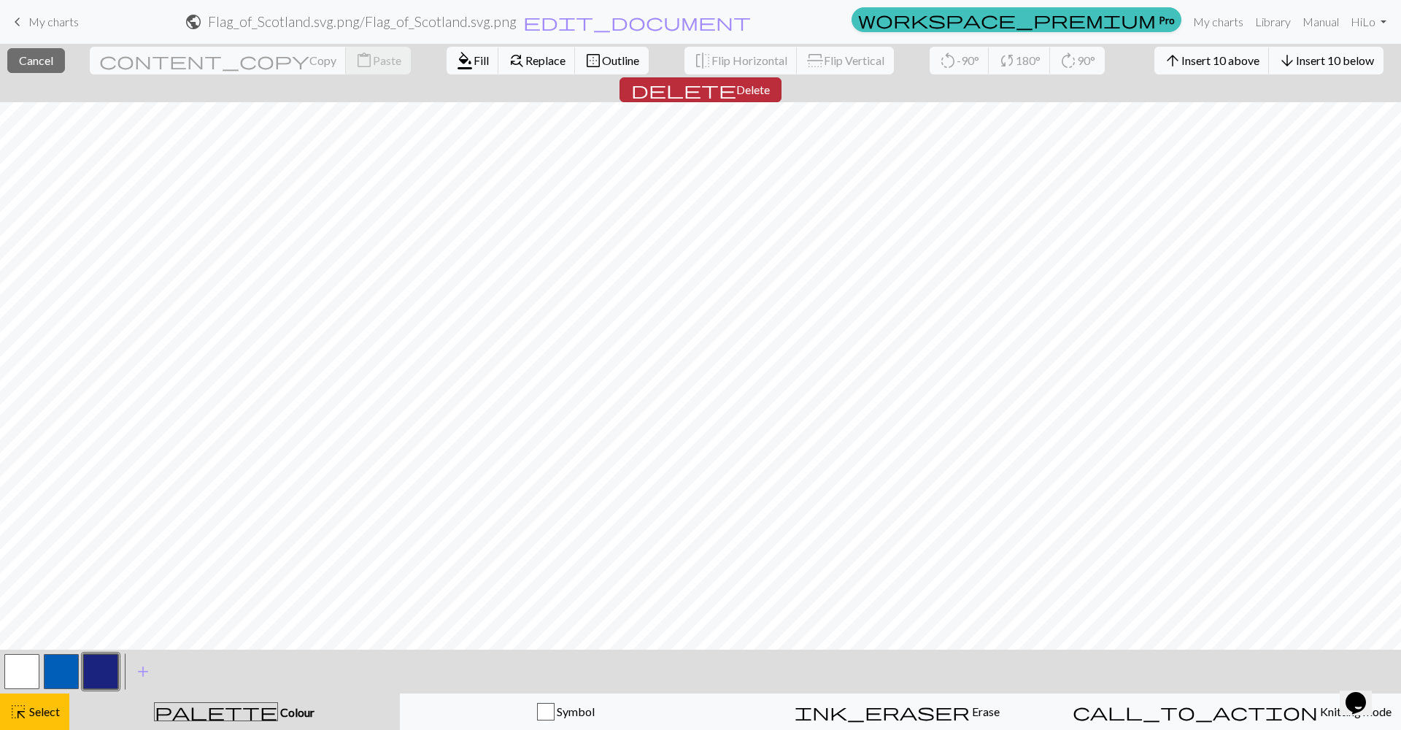
click at [770, 82] on span "Delete" at bounding box center [753, 89] width 34 height 14
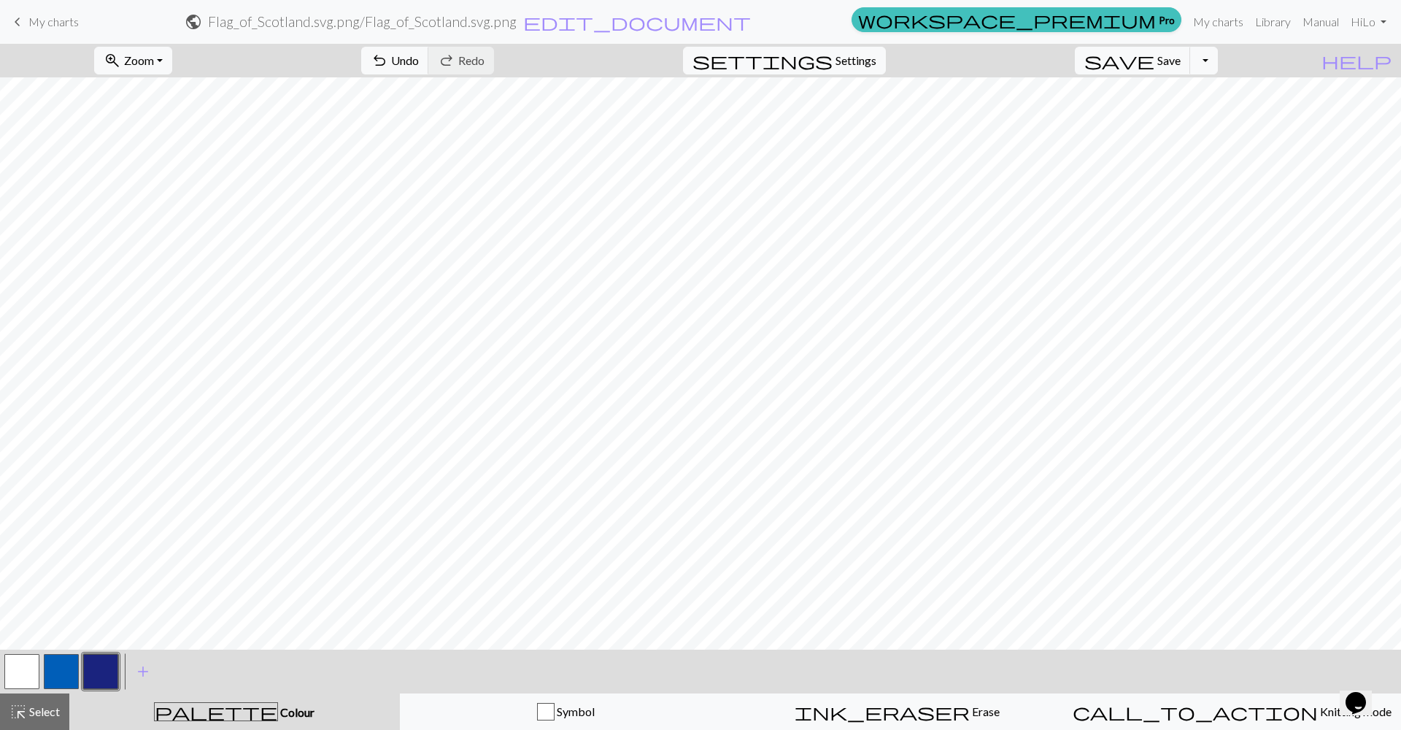
click at [1224, 691] on div "< > add Add a colour" at bounding box center [700, 672] width 1401 height 44
click at [1318, 704] on span "Knitting mode" at bounding box center [1355, 711] width 74 height 14
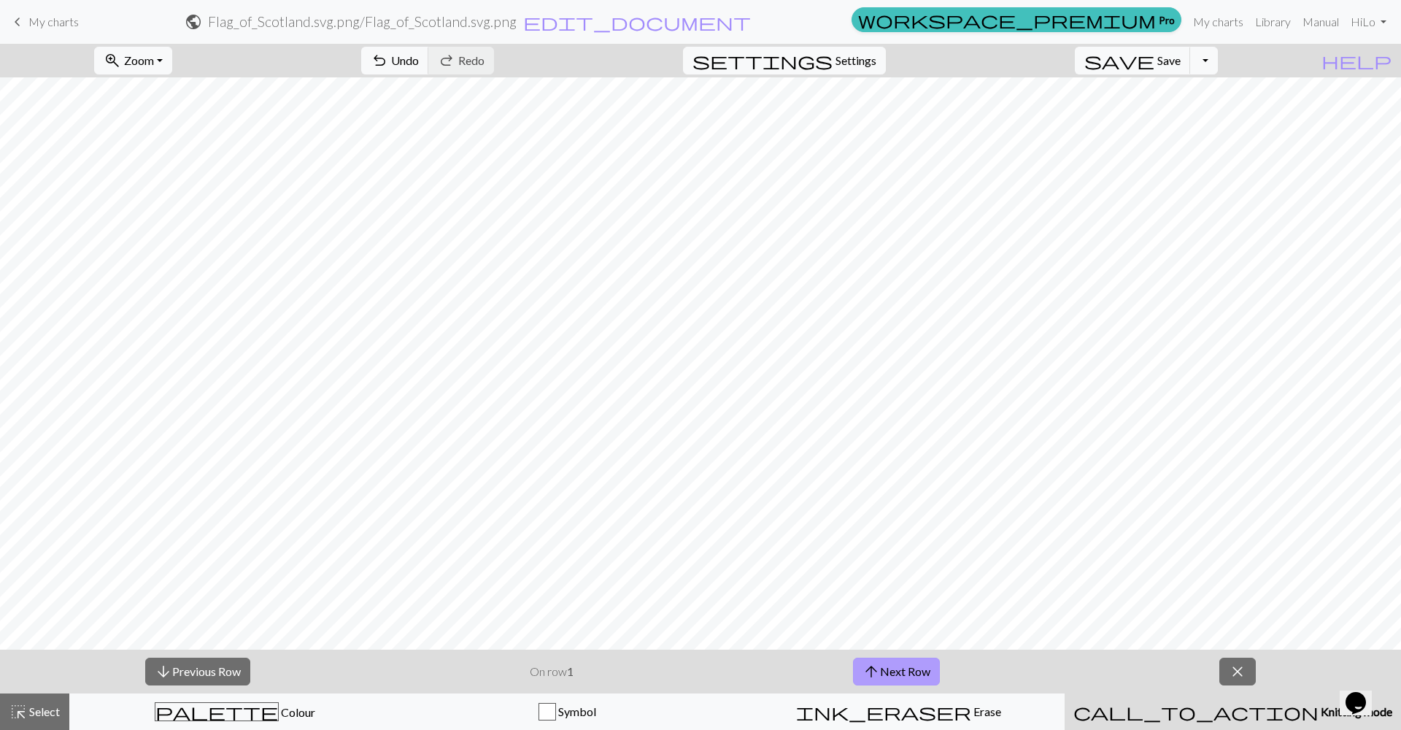
click at [912, 669] on button "arrow_upward Next Row" at bounding box center [896, 672] width 87 height 28
click at [182, 667] on button "arrow_downward Previous Row" at bounding box center [197, 672] width 105 height 28
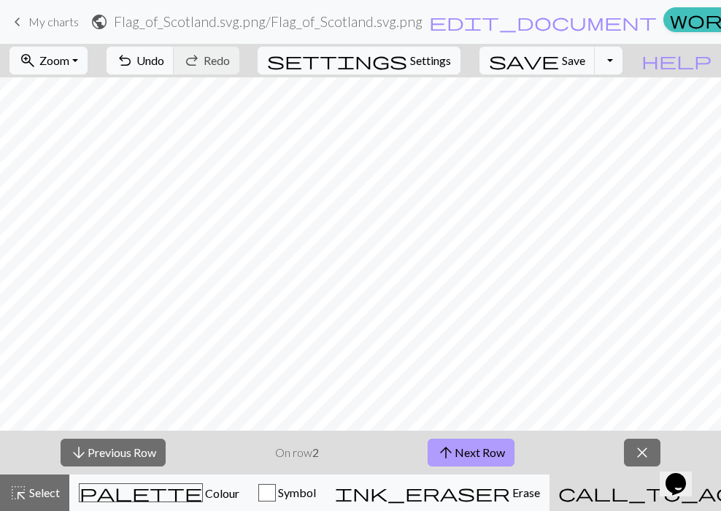
click at [507, 445] on button "arrow_upward Next Row" at bounding box center [471, 453] width 87 height 28
click at [659, 473] on div "arrow_downward Previous Row On row 3 arrow_upward Next Row close" at bounding box center [360, 453] width 721 height 44
click at [499, 454] on button "arrow_upward Next Row" at bounding box center [471, 453] width 87 height 28
